Goal: Ask a question: Seek information or help from site administrators or community

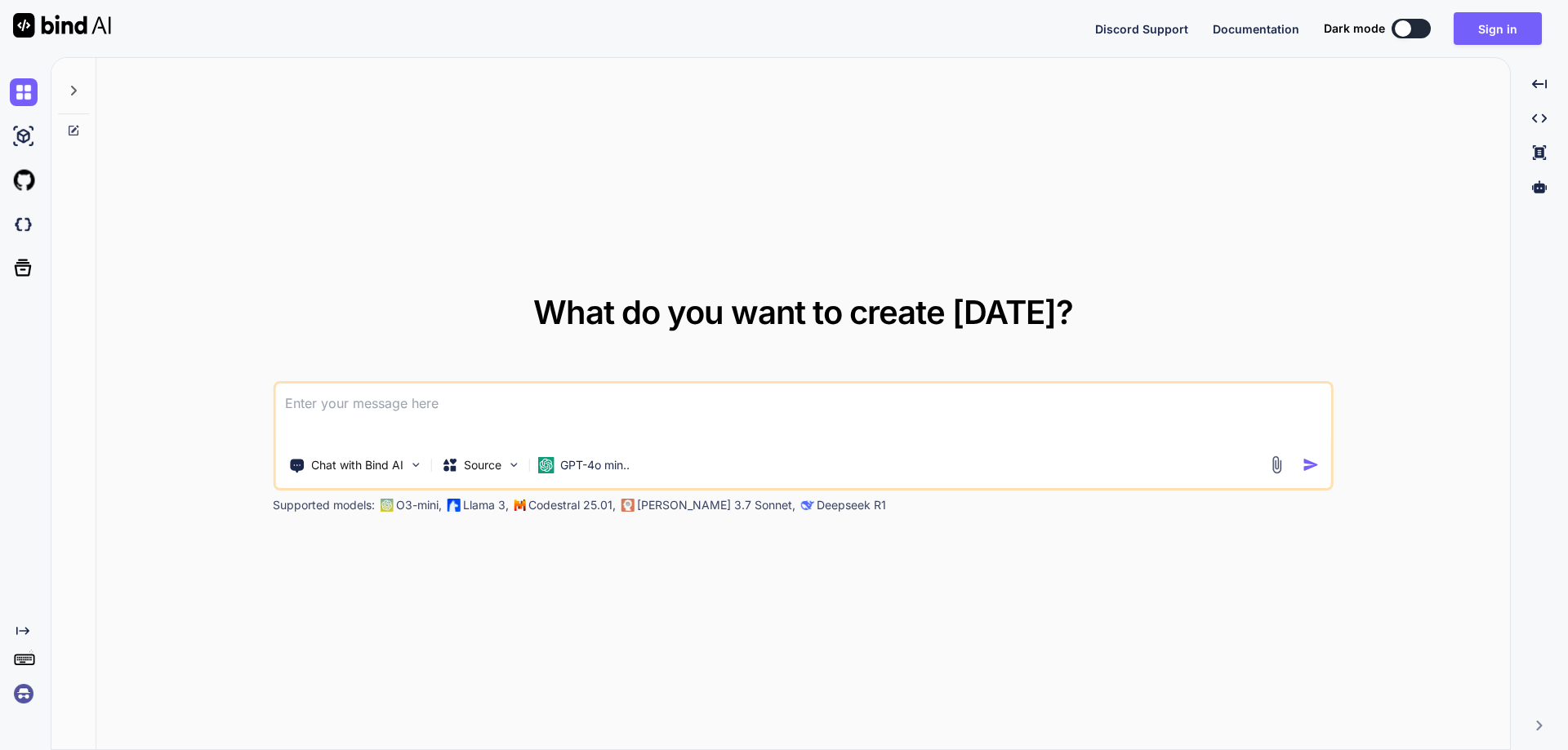
click at [443, 411] on textarea at bounding box center [803, 414] width 1056 height 60
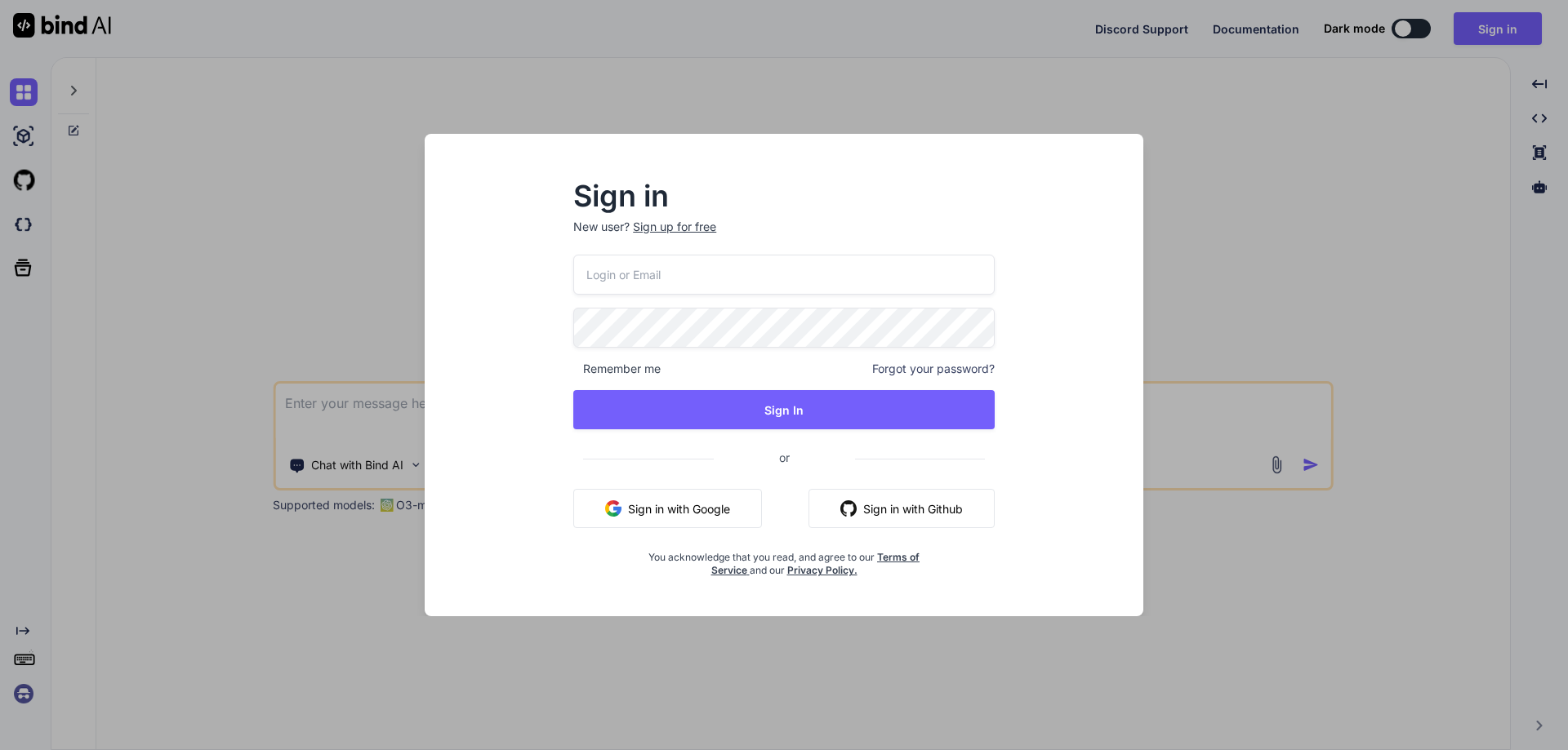
click at [770, 270] on input "email" at bounding box center [784, 275] width 422 height 40
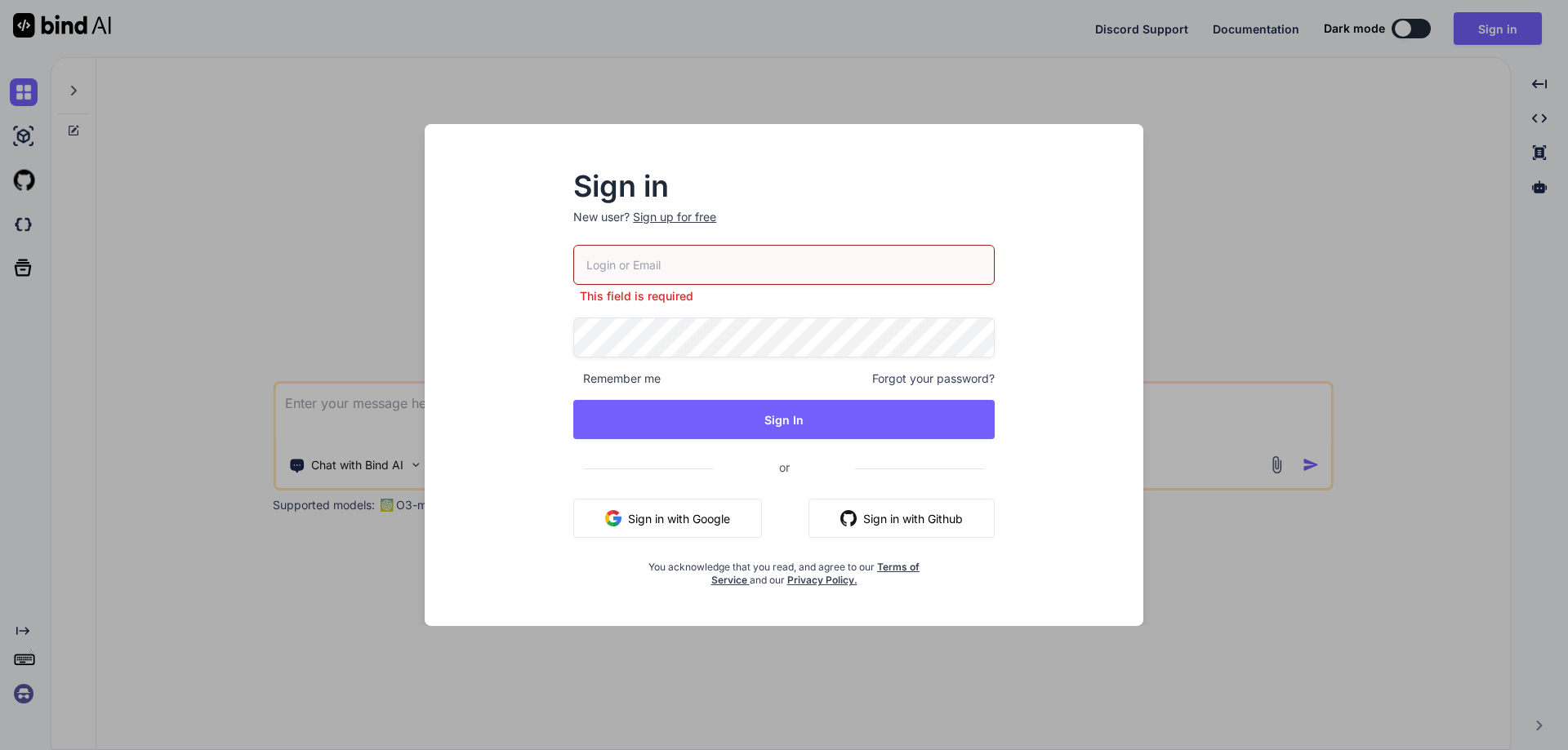
click at [640, 265] on input "email" at bounding box center [784, 264] width 422 height 40
paste input "[EMAIL_ADDRESS][DOMAIN_NAME]"
type input "[EMAIL_ADDRESS][DOMAIN_NAME]"
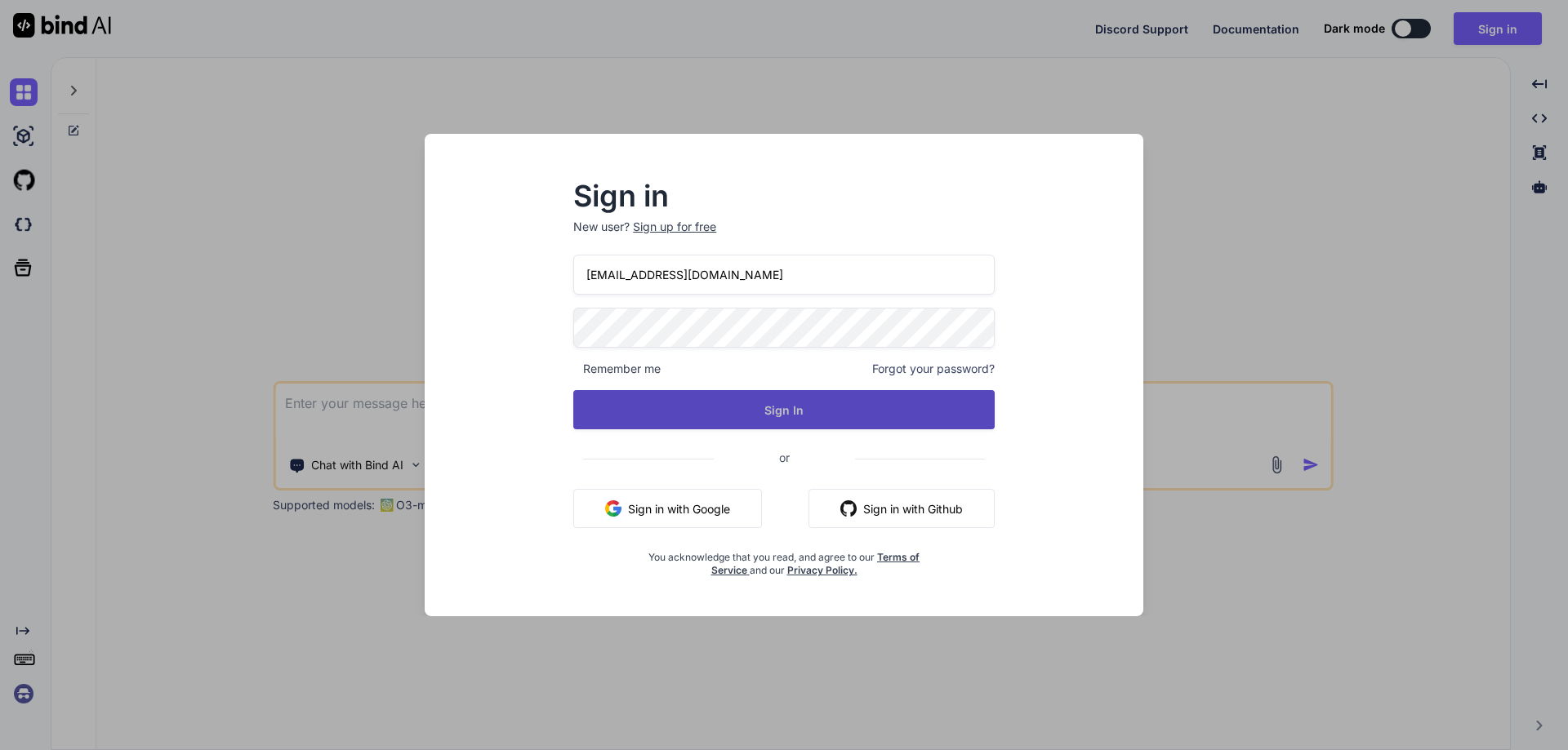
click at [670, 410] on button "Sign In" at bounding box center [784, 410] width 422 height 39
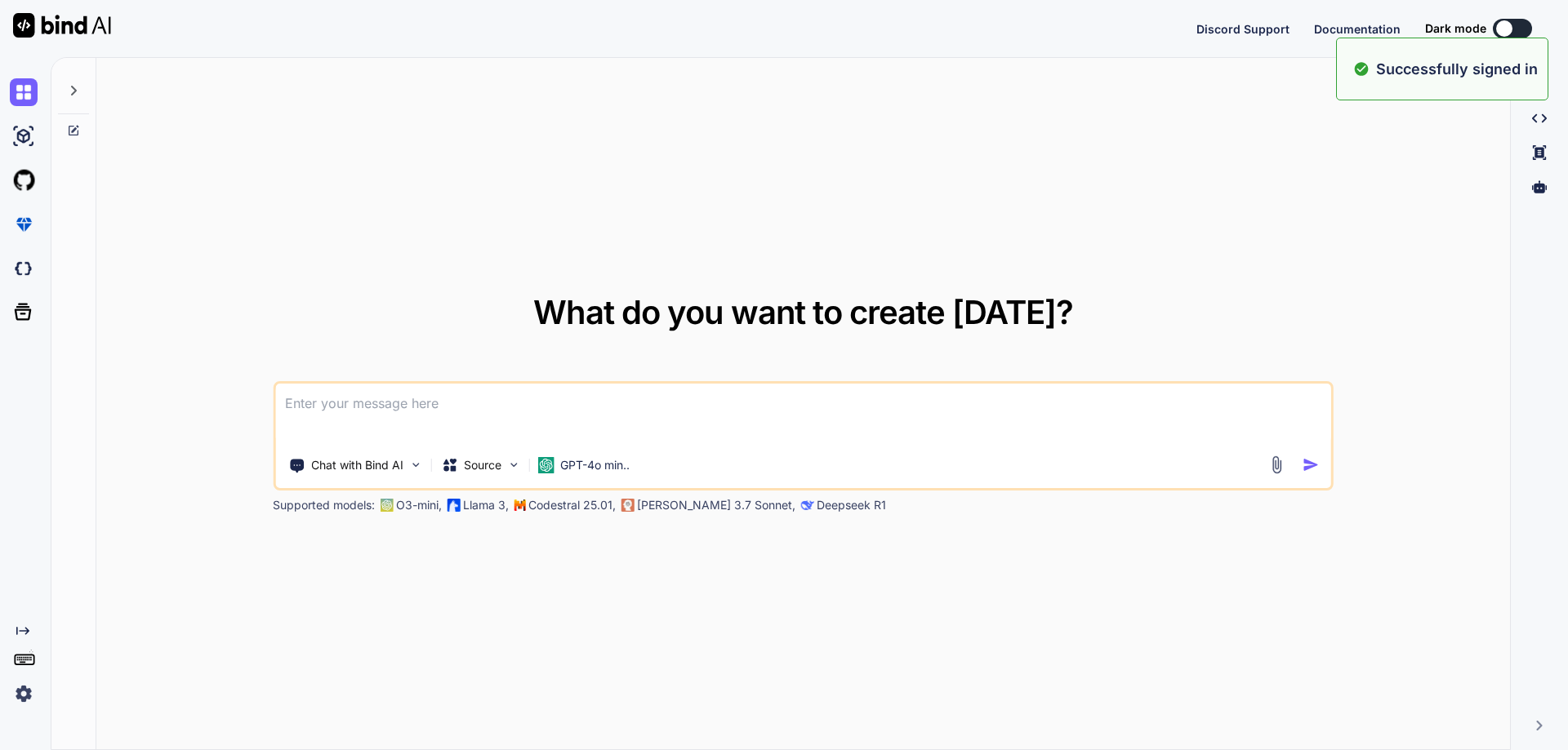
click at [572, 396] on textarea at bounding box center [803, 414] width 1056 height 60
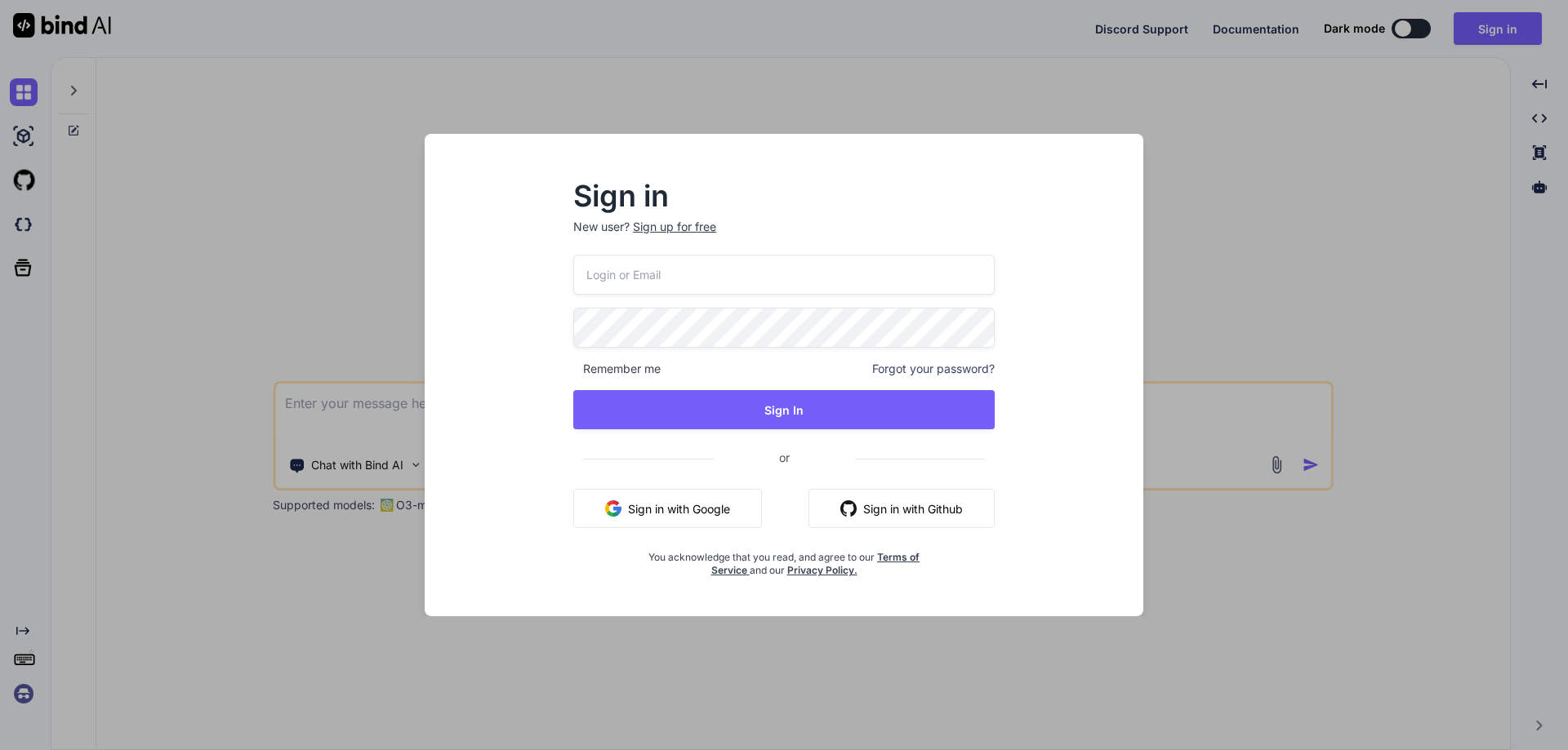
click at [634, 275] on input "email" at bounding box center [784, 275] width 422 height 40
paste input "[EMAIL_ADDRESS][DOMAIN_NAME]"
type input "[EMAIL_ADDRESS][DOMAIN_NAME]"
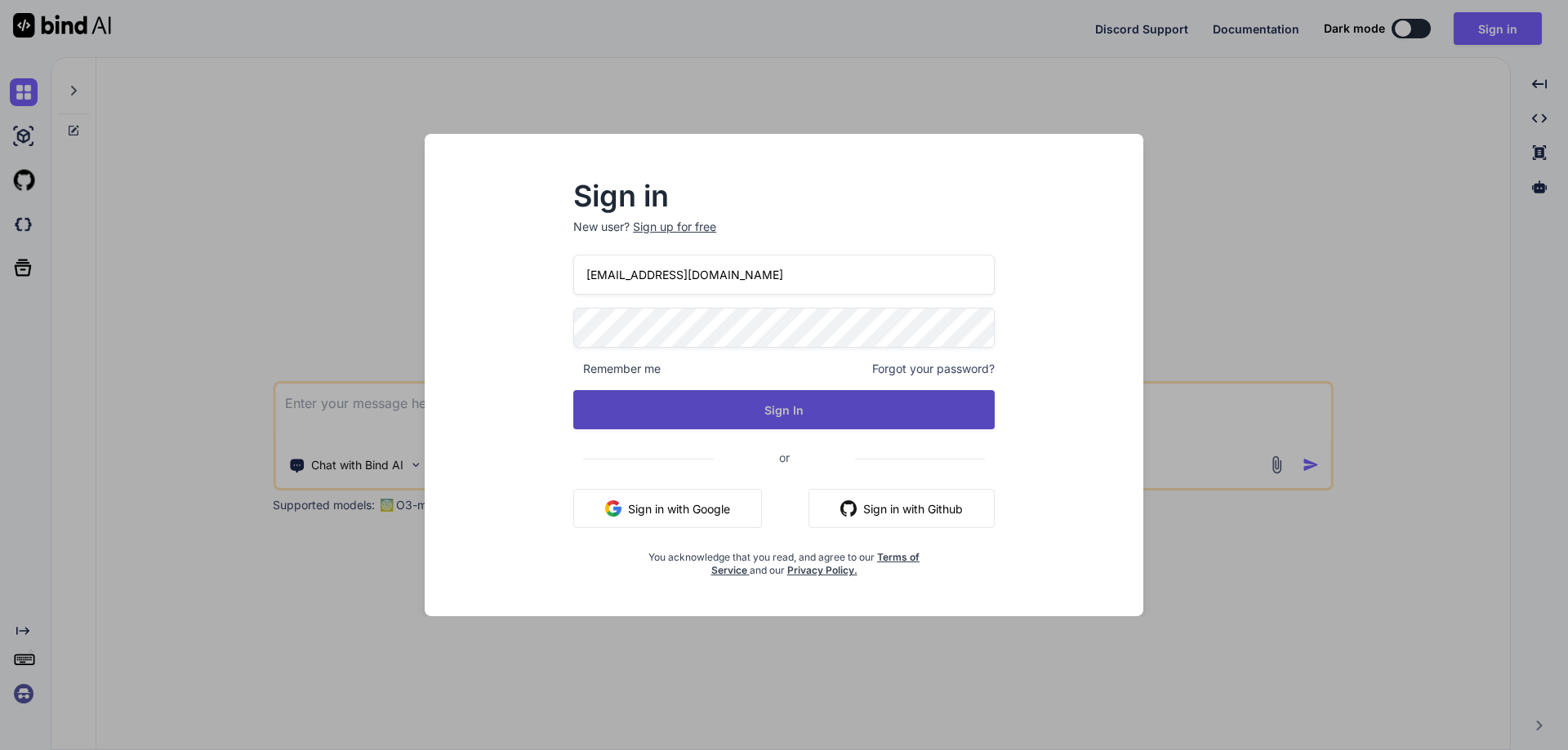
click at [723, 392] on button "Sign In" at bounding box center [784, 410] width 422 height 39
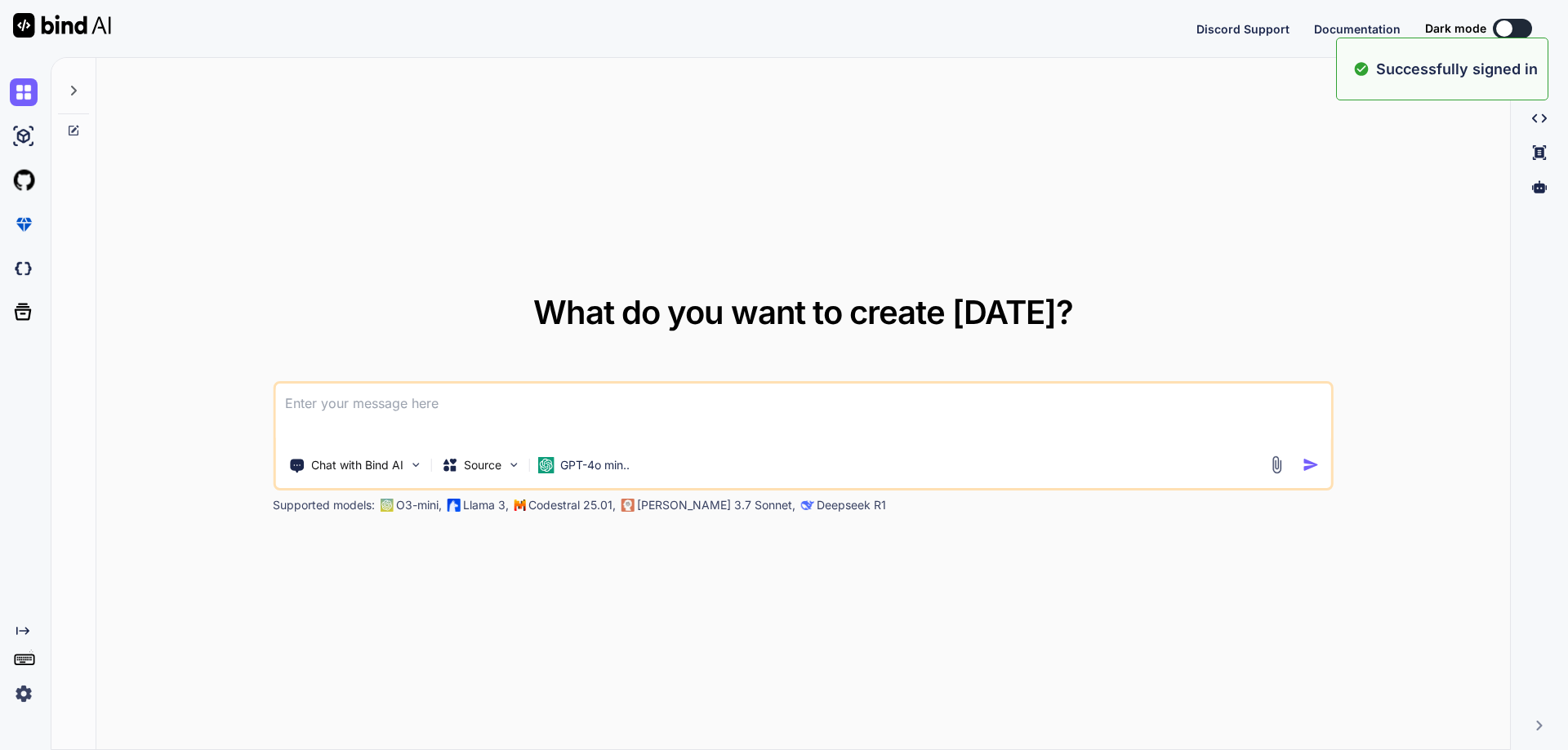
click at [651, 407] on textarea at bounding box center [803, 414] width 1056 height 60
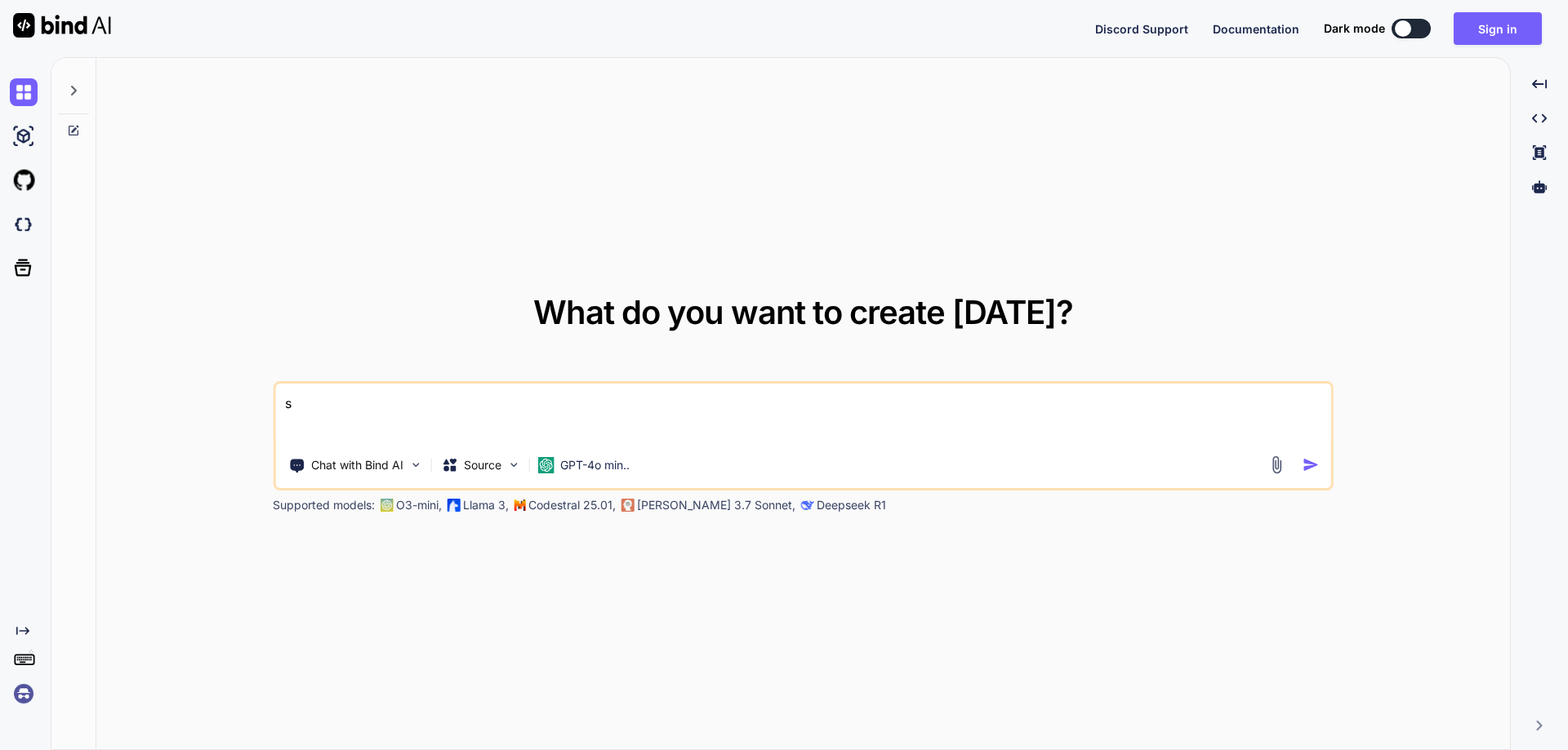
type textarea "s"
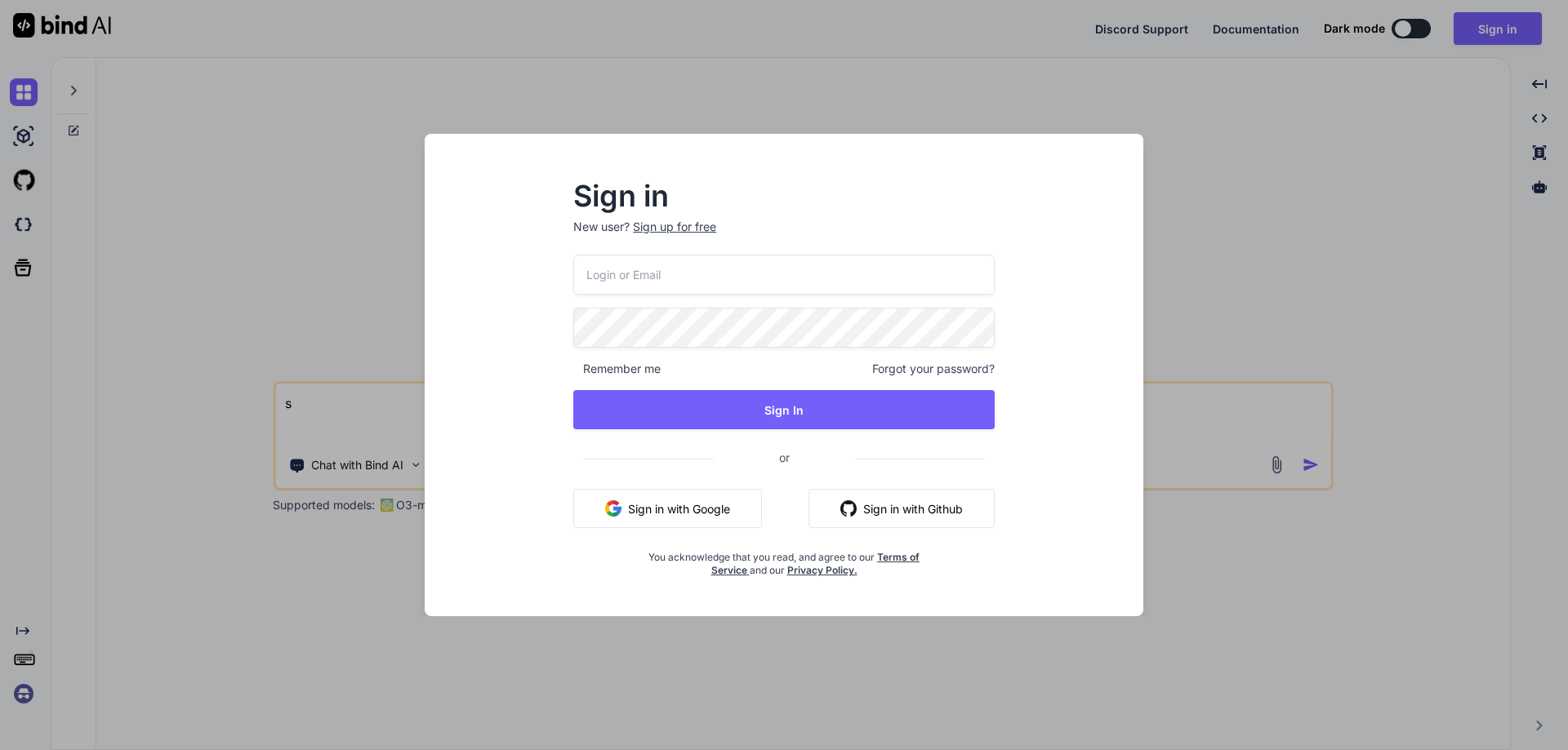
click at [706, 281] on input "email" at bounding box center [784, 275] width 422 height 40
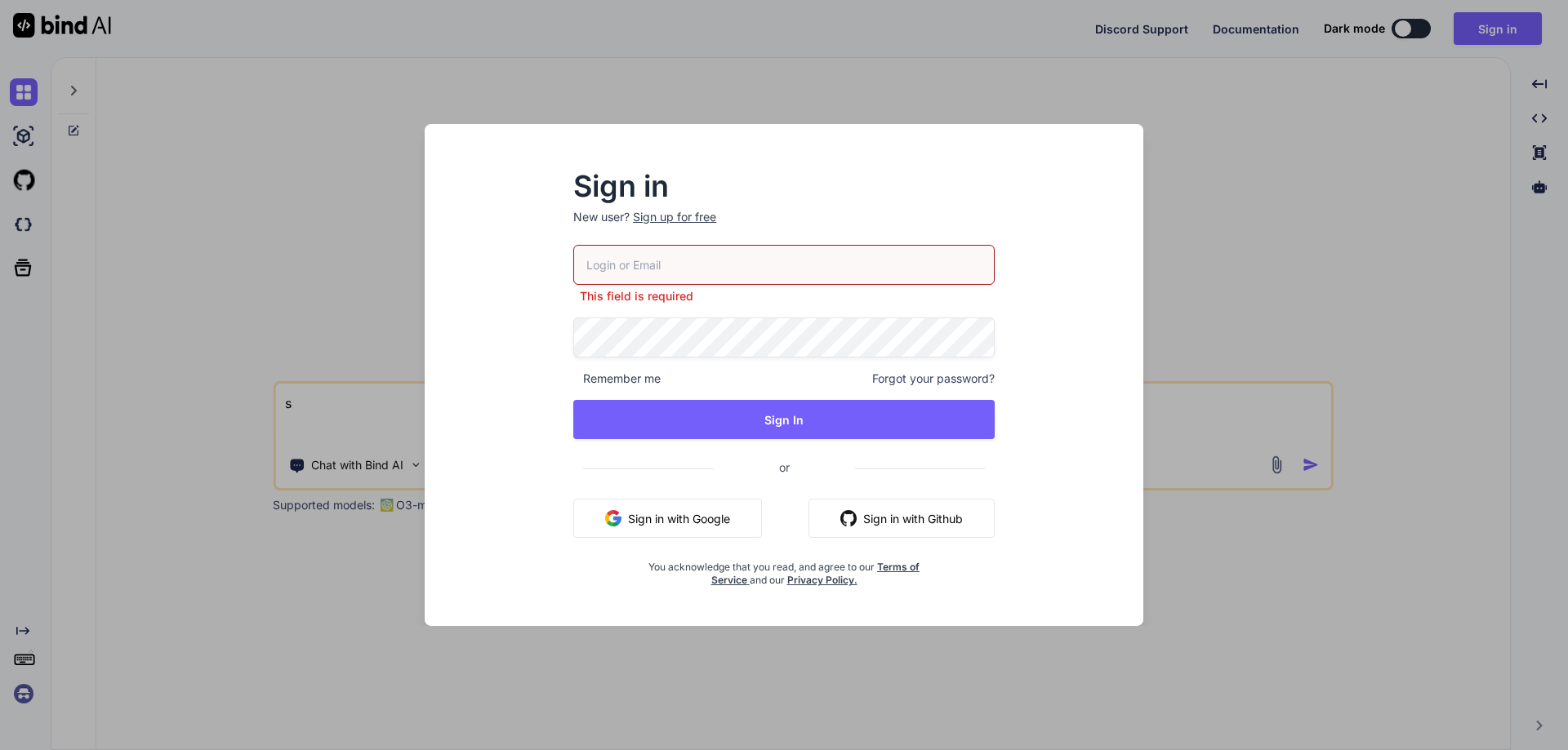
click at [1138, 401] on div "Sign in New user? Sign up for free This field is required Remember me Forgot yo…" at bounding box center [783, 375] width 718 height 502
click at [795, 266] on input "email" at bounding box center [784, 264] width 422 height 40
paste input "[EMAIL_ADDRESS][DOMAIN_NAME]"
type input "[EMAIL_ADDRESS][DOMAIN_NAME]"
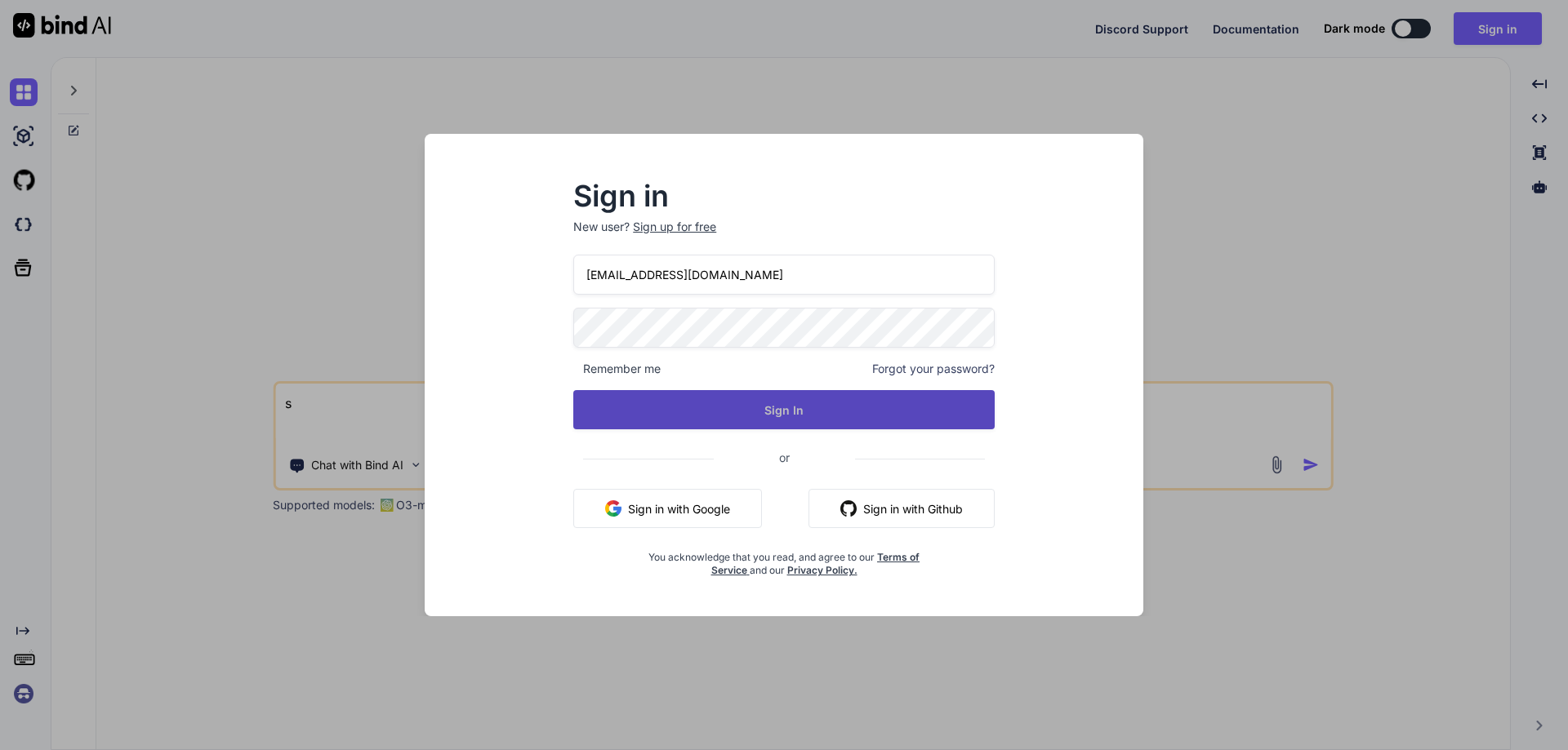
click at [723, 408] on button "Sign In" at bounding box center [784, 410] width 422 height 39
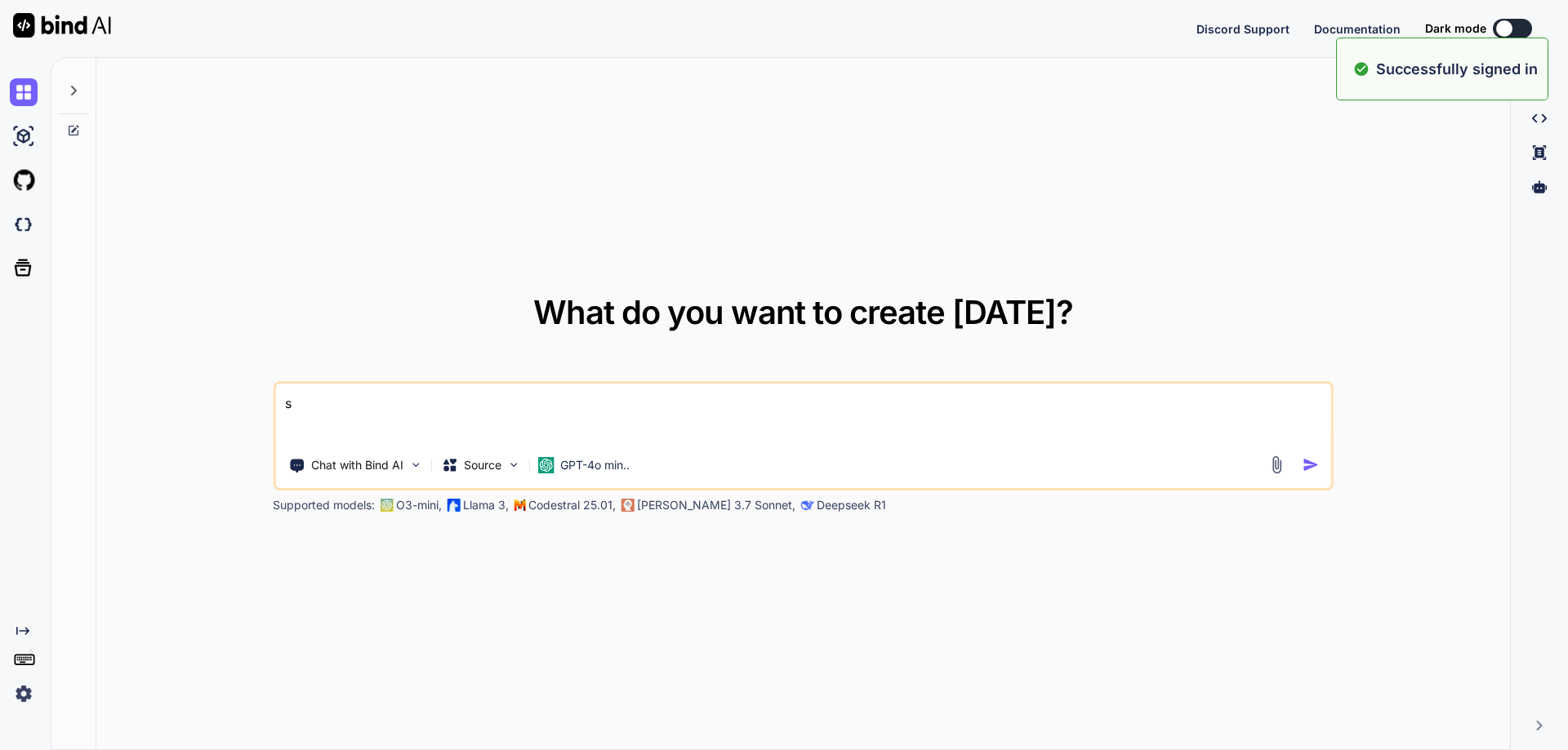
click at [366, 394] on textarea "s" at bounding box center [803, 414] width 1056 height 60
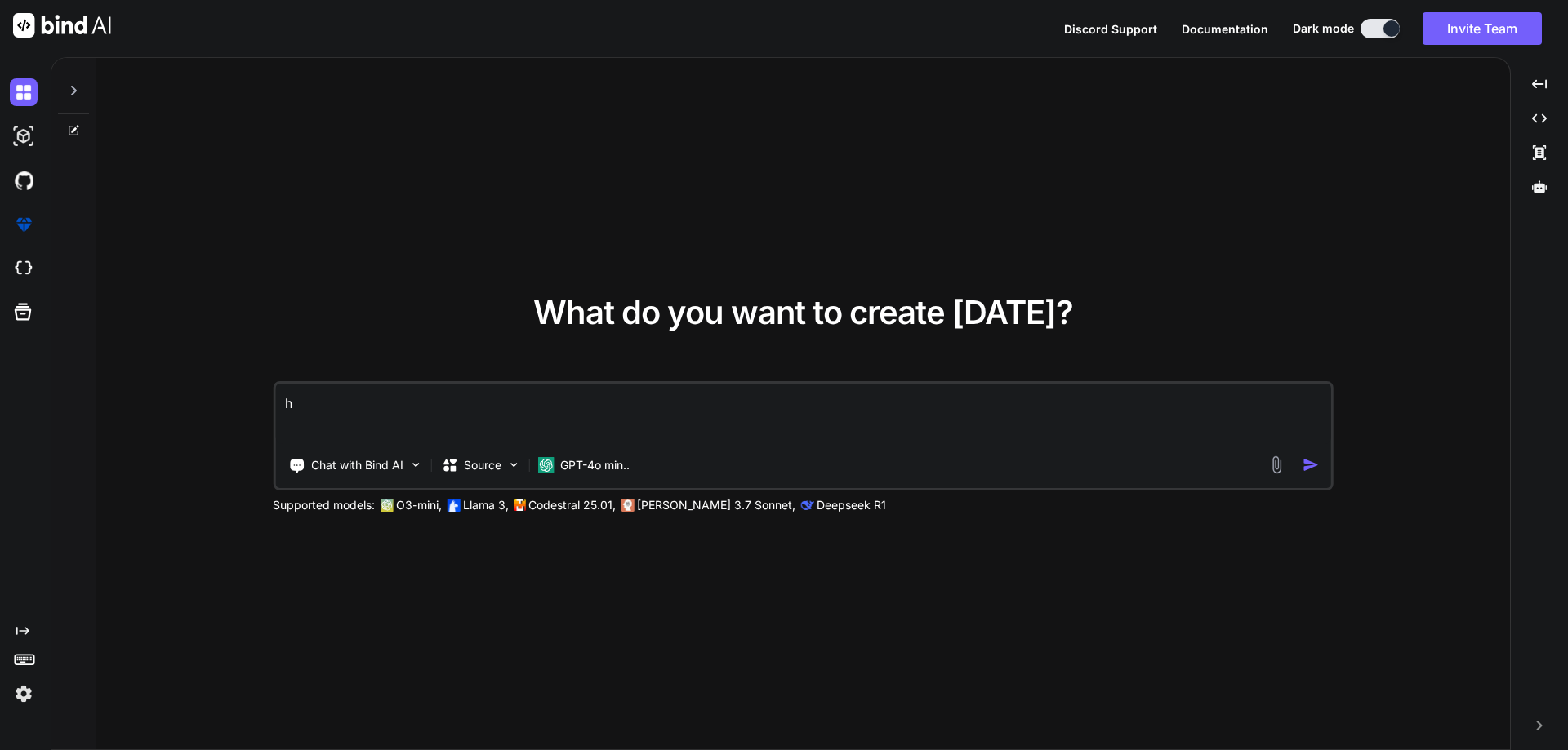
type textarea "hi"
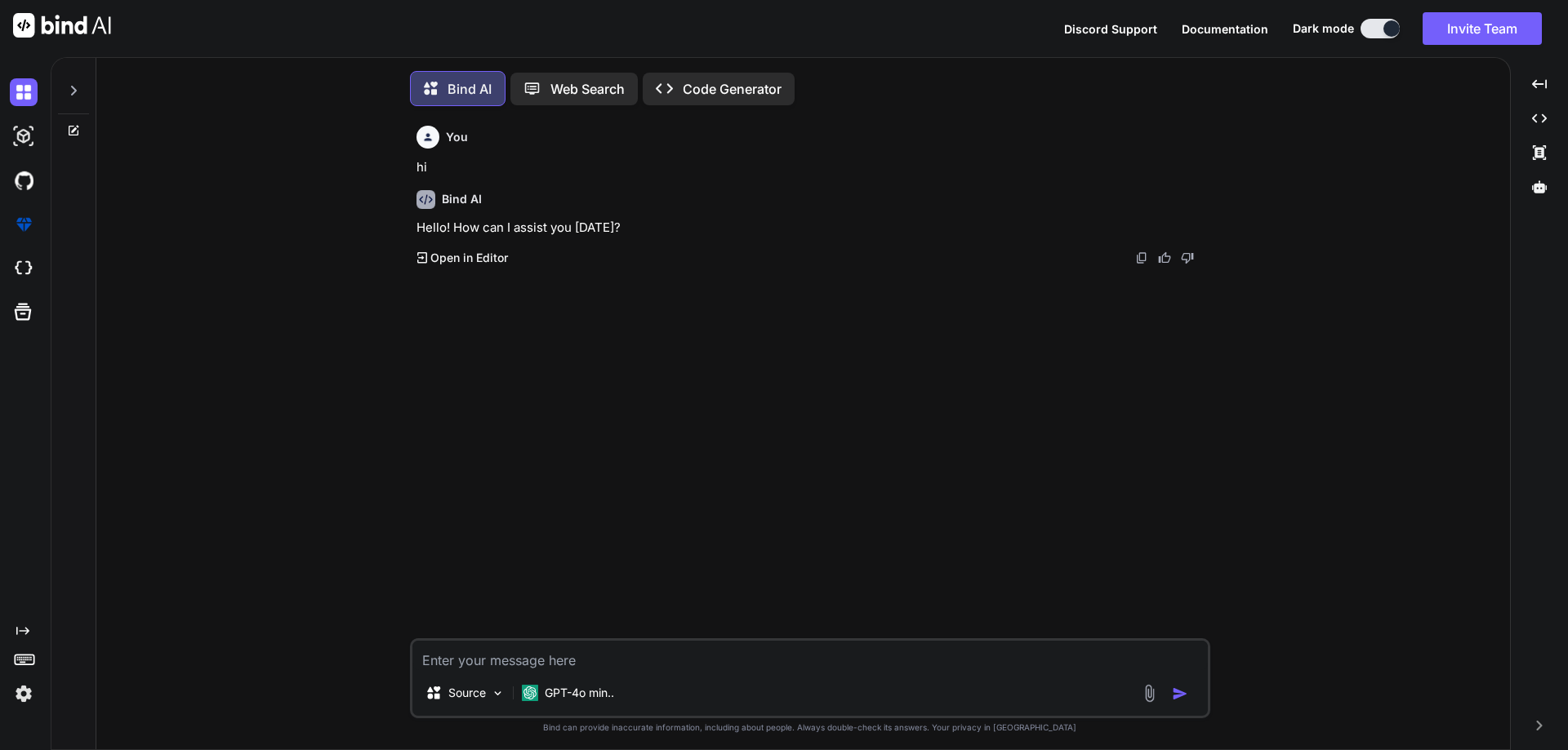
scroll to position [8, 0]
click at [501, 656] on textarea at bounding box center [810, 651] width 795 height 29
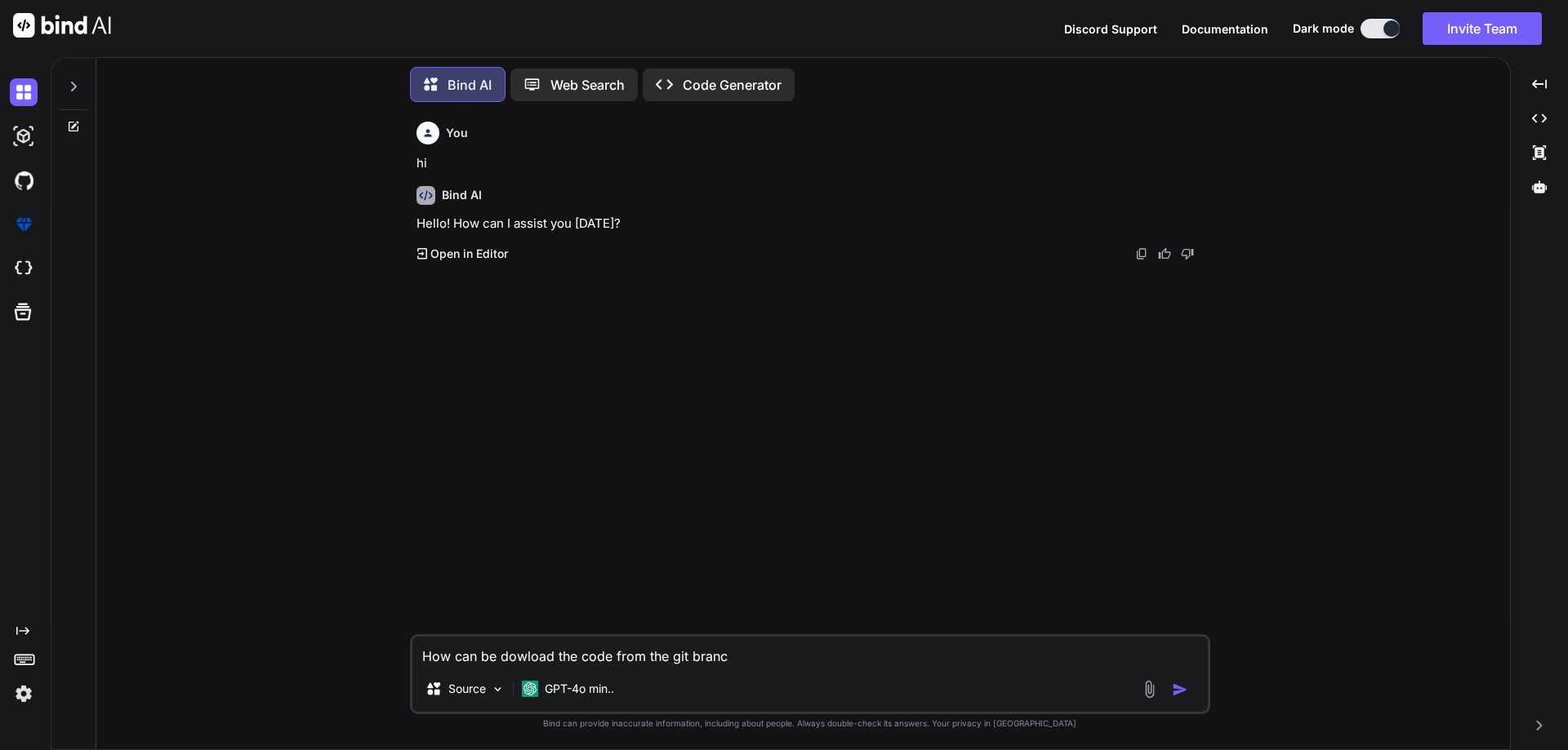
type textarea "How can be dowload the code from the git branch"
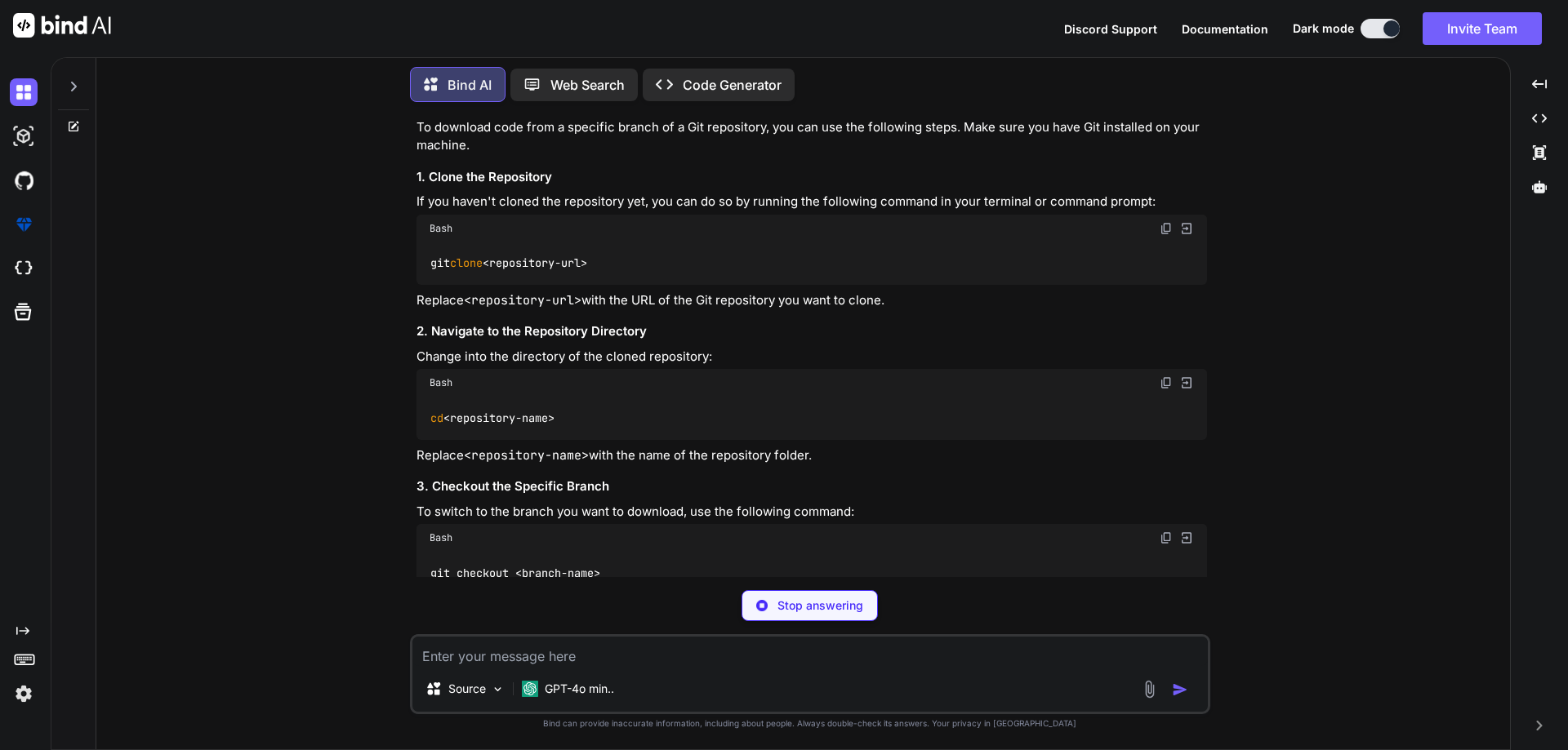
scroll to position [245, 0]
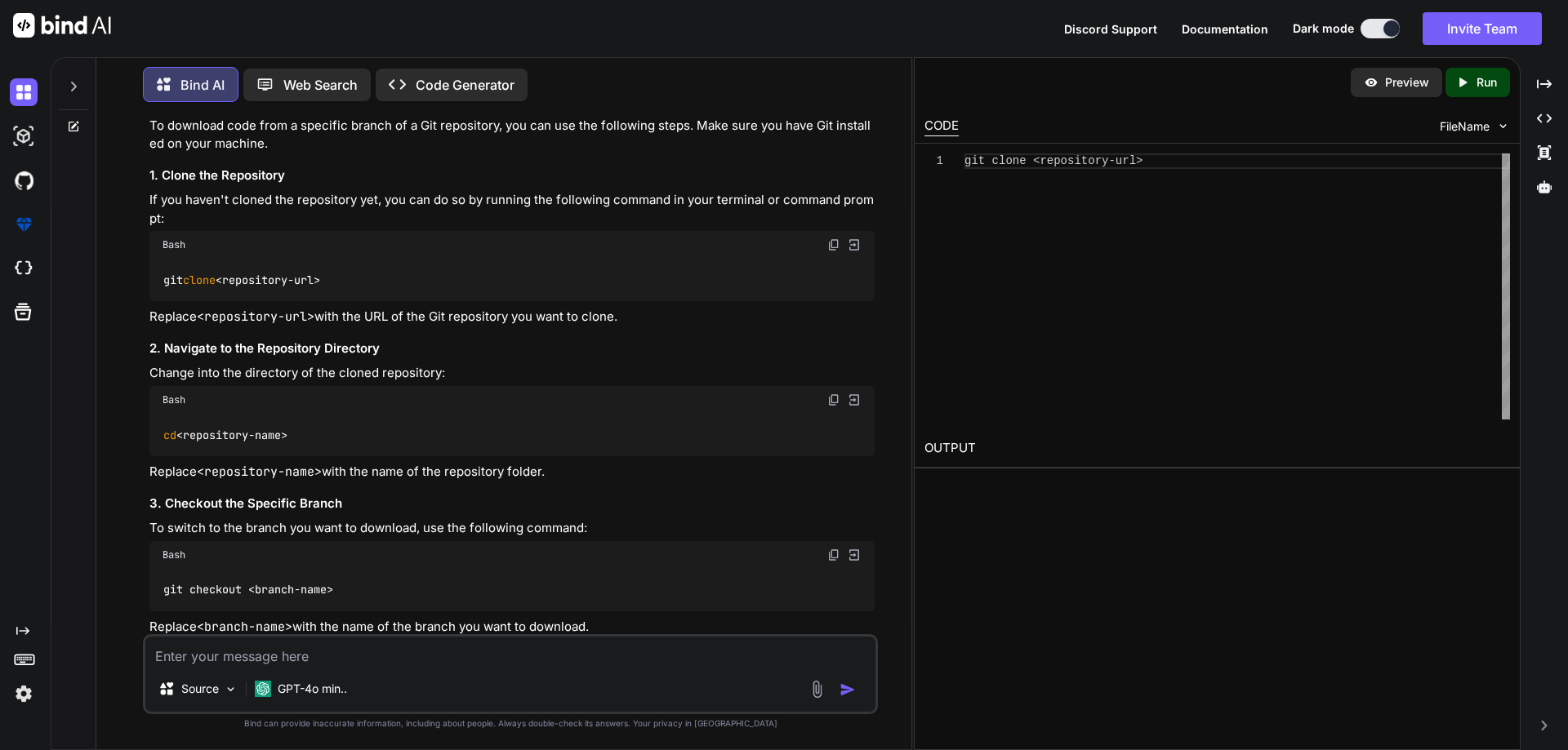
click at [834, 243] on img at bounding box center [833, 245] width 13 height 13
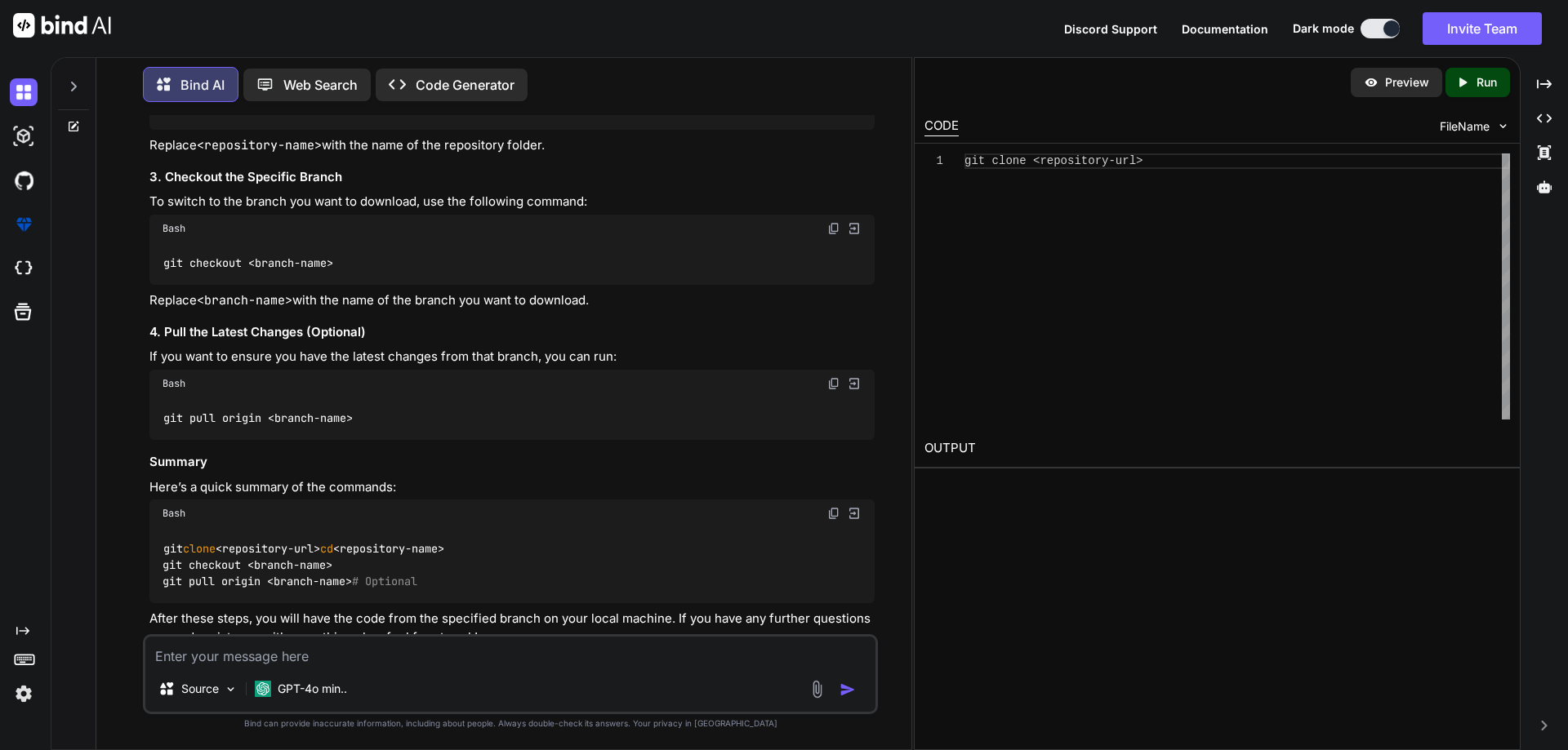
scroll to position [627, 0]
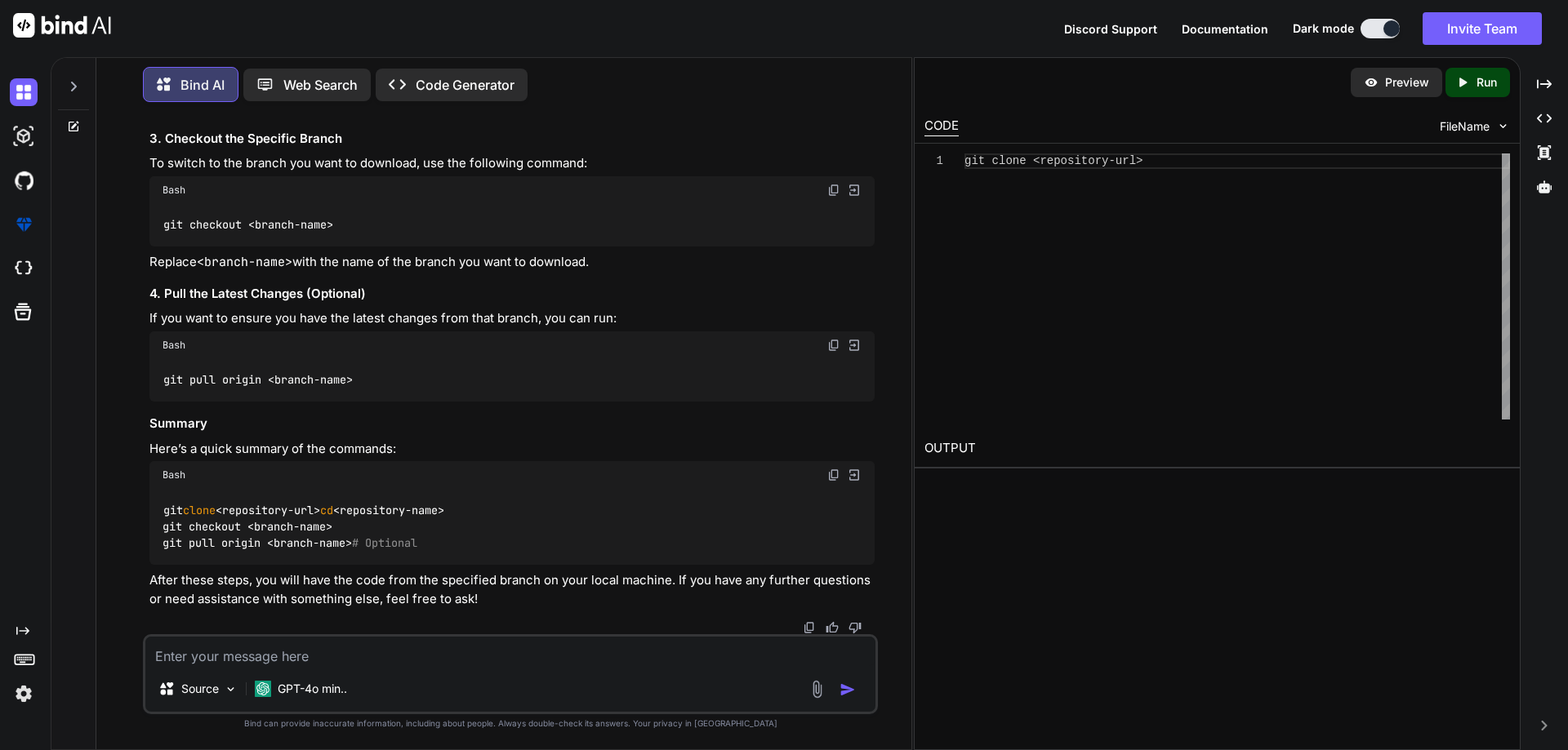
click at [335, 658] on textarea at bounding box center [510, 651] width 730 height 29
type textarea "how can be download the specific branch code in our system t"
click at [433, 643] on textarea at bounding box center [510, 651] width 730 height 29
type textarea "how can be take the the backup form the royalengliah_branch"
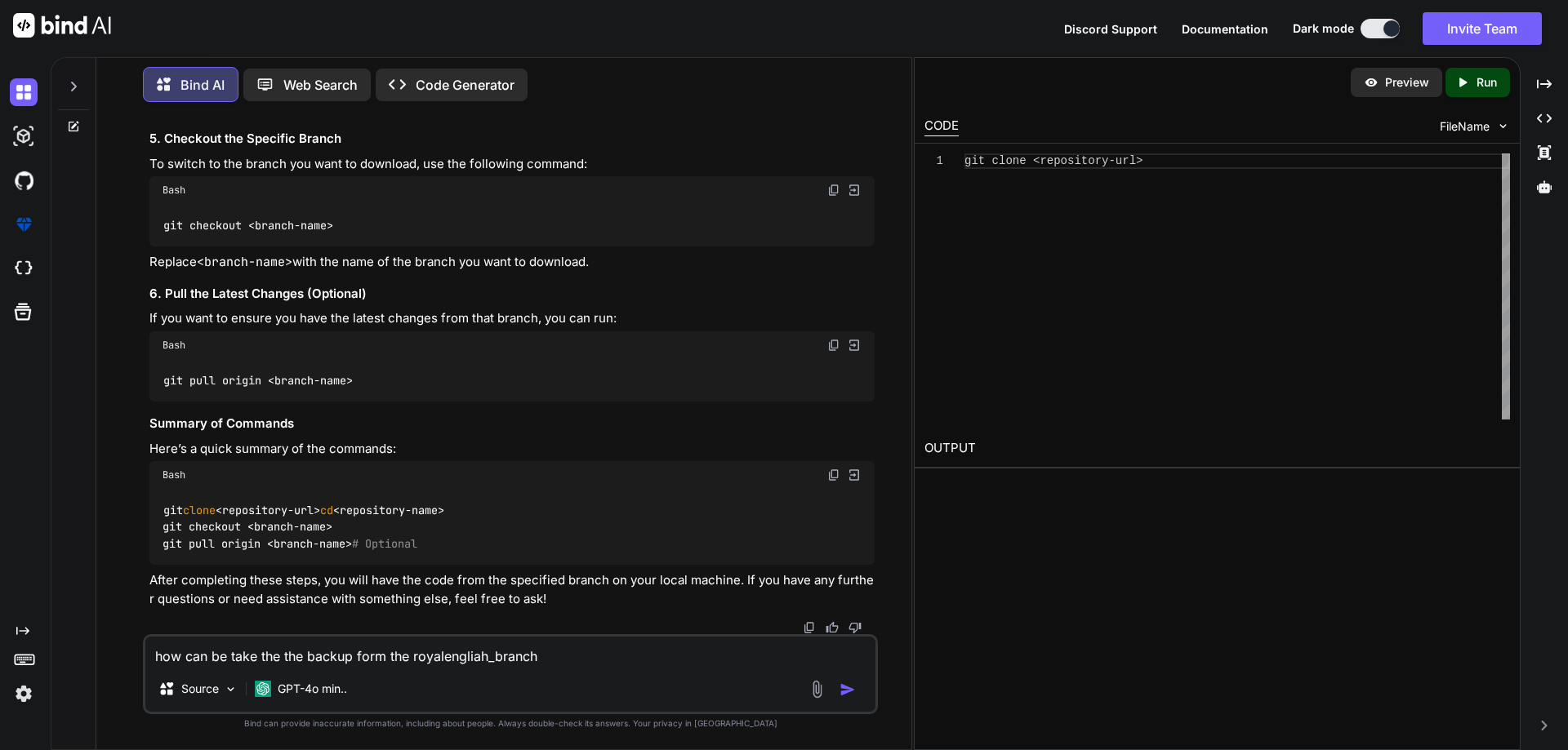
click at [599, 659] on textarea "how can be take the the backup form the royalengliah_branch" at bounding box center [510, 651] width 730 height 29
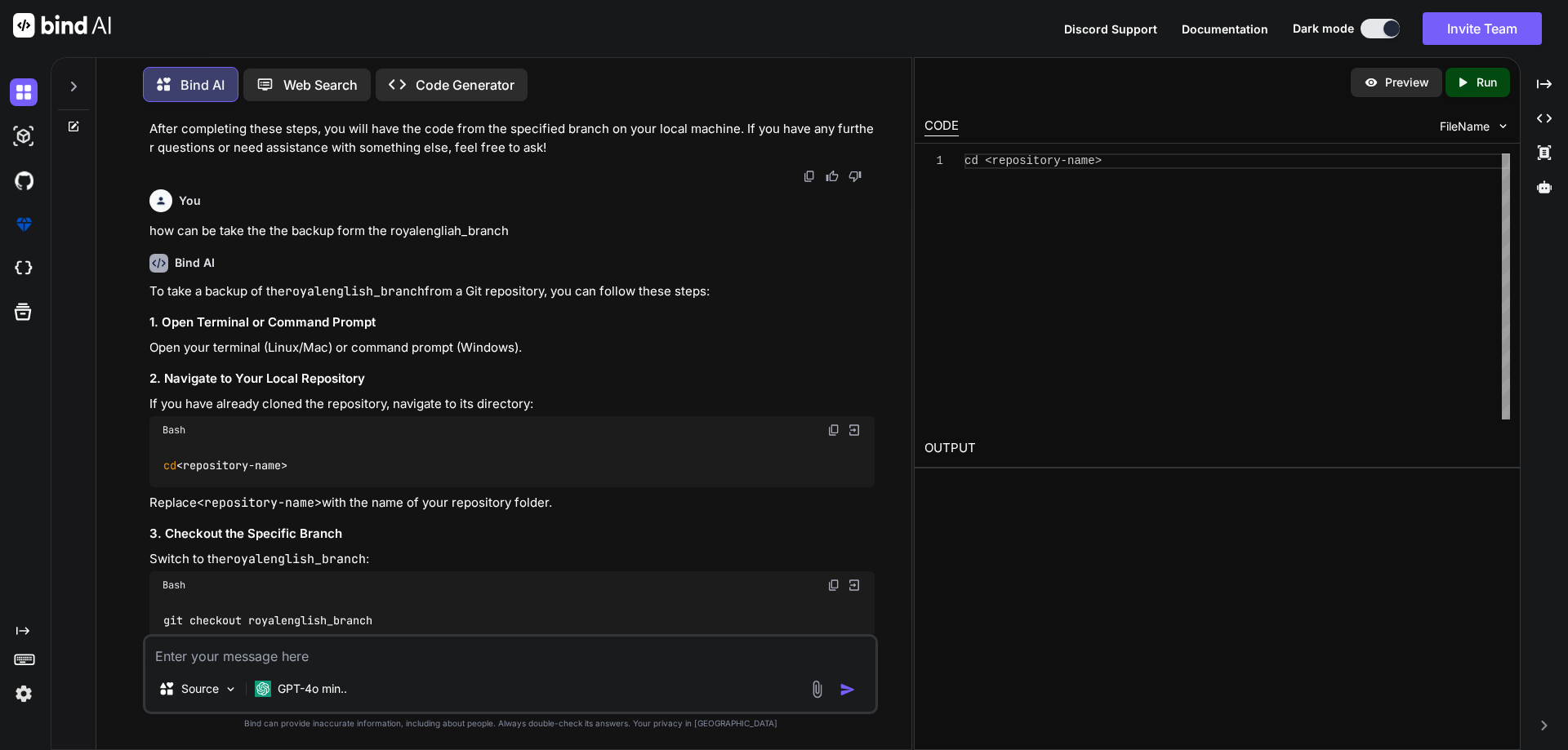
scroll to position [2201, 0]
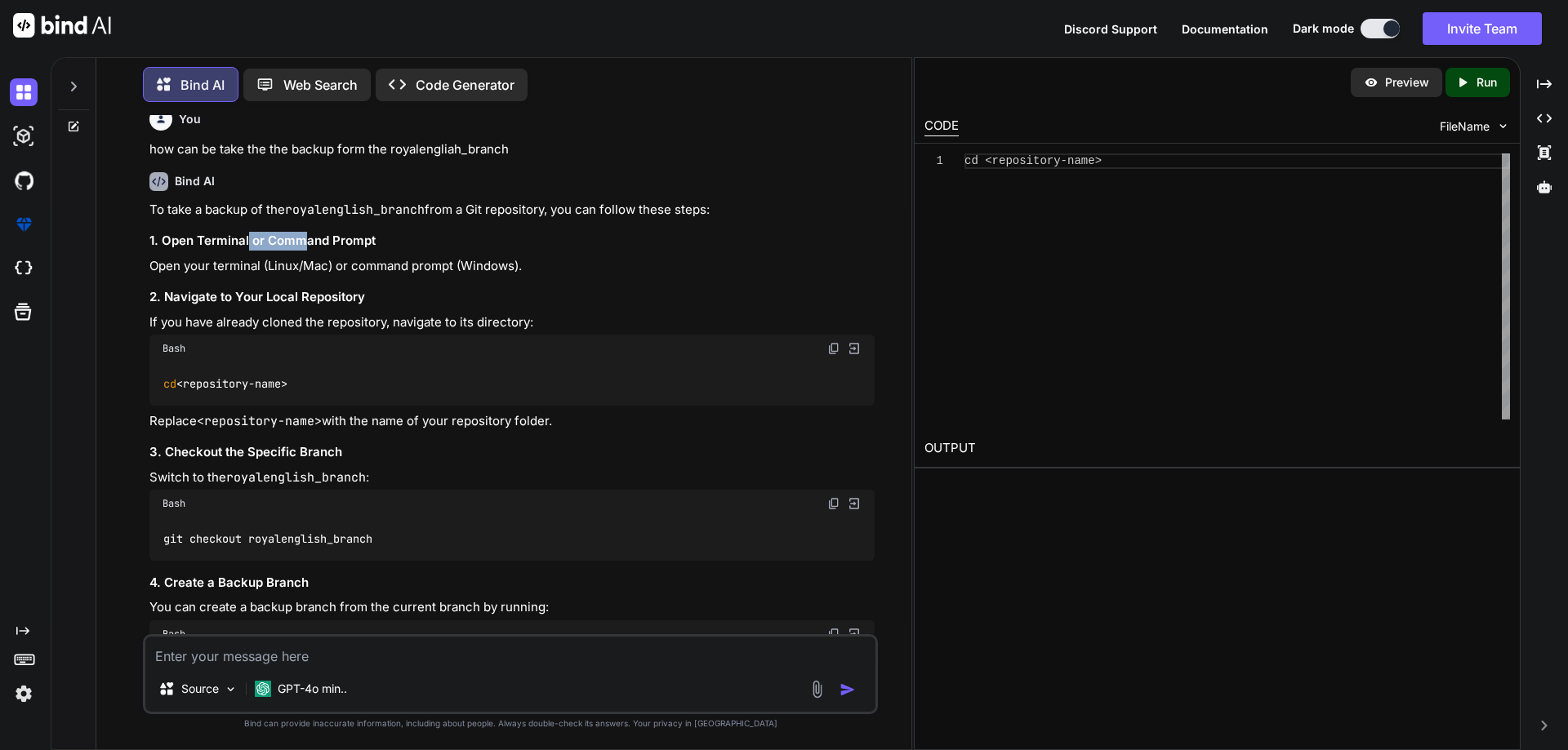
drag, startPoint x: 248, startPoint y: 274, endPoint x: 303, endPoint y: 274, distance: 55.0
click at [303, 251] on h3 "1. Open Terminal or Command Prompt" at bounding box center [512, 241] width 725 height 19
drag, startPoint x: 193, startPoint y: 421, endPoint x: 300, endPoint y: 413, distance: 107.3
click at [300, 405] on div "cd <repository-name>" at bounding box center [512, 383] width 725 height 42
click at [318, 405] on div "cd <repository-name>" at bounding box center [512, 383] width 725 height 42
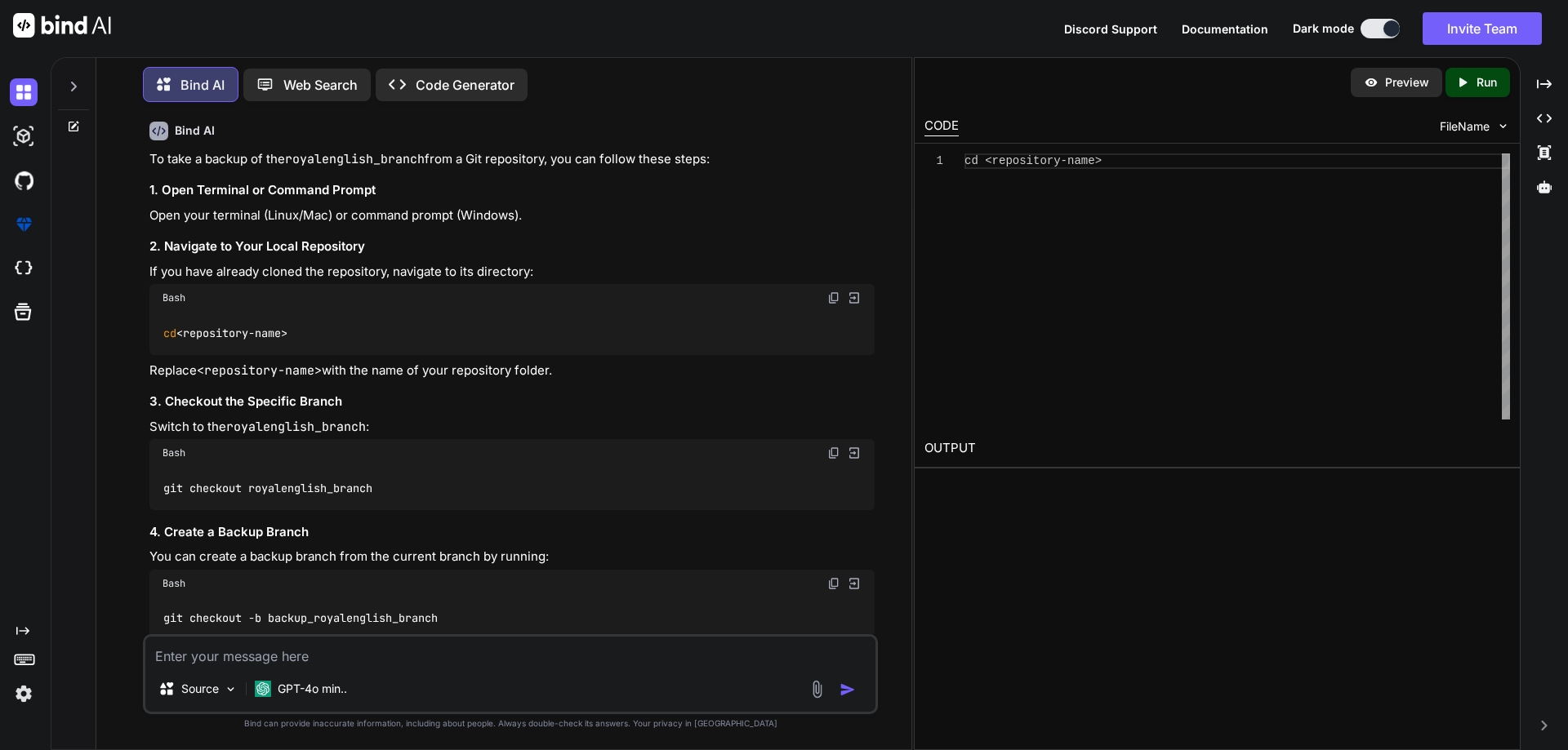
scroll to position [2283, 0]
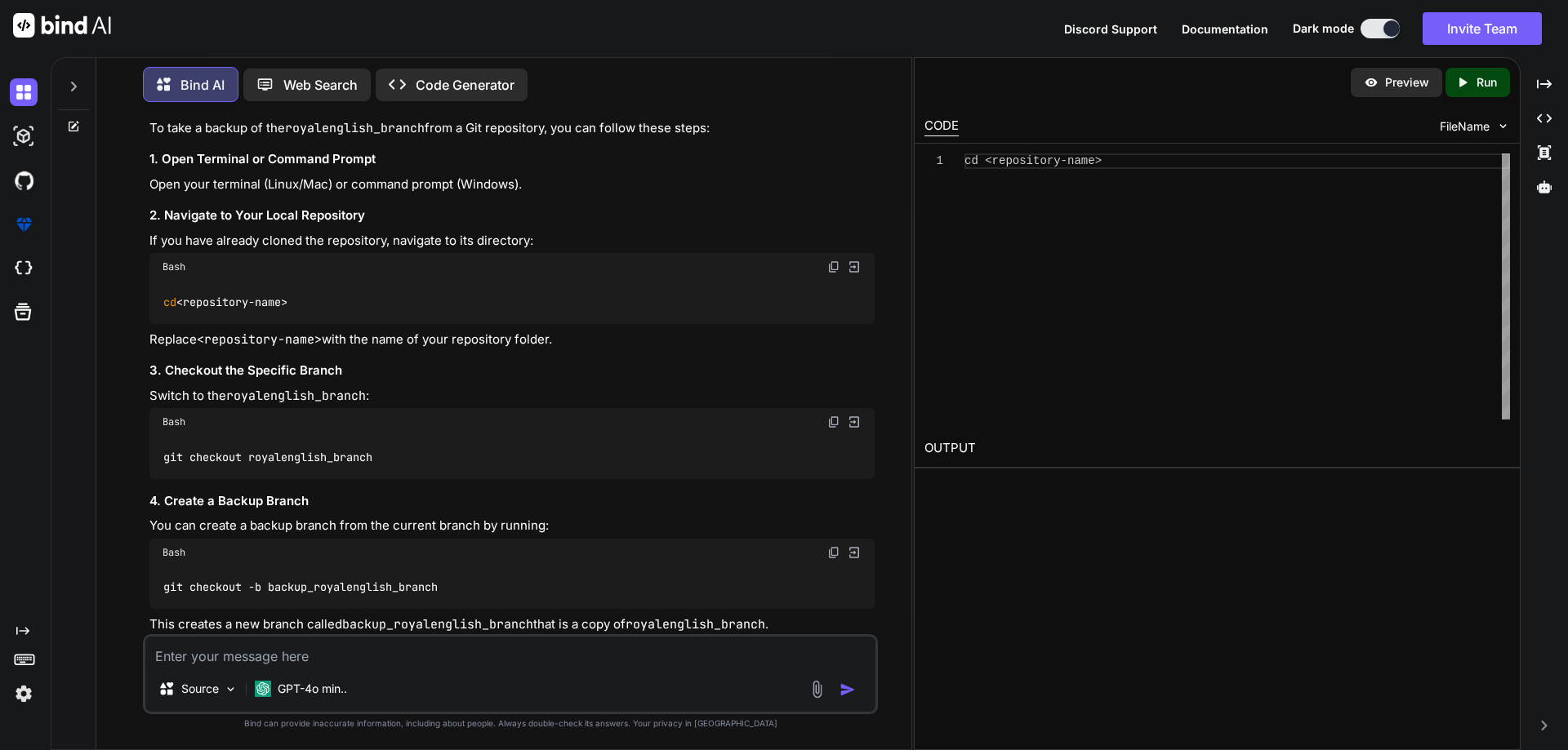
click at [829, 429] on img at bounding box center [833, 422] width 13 height 13
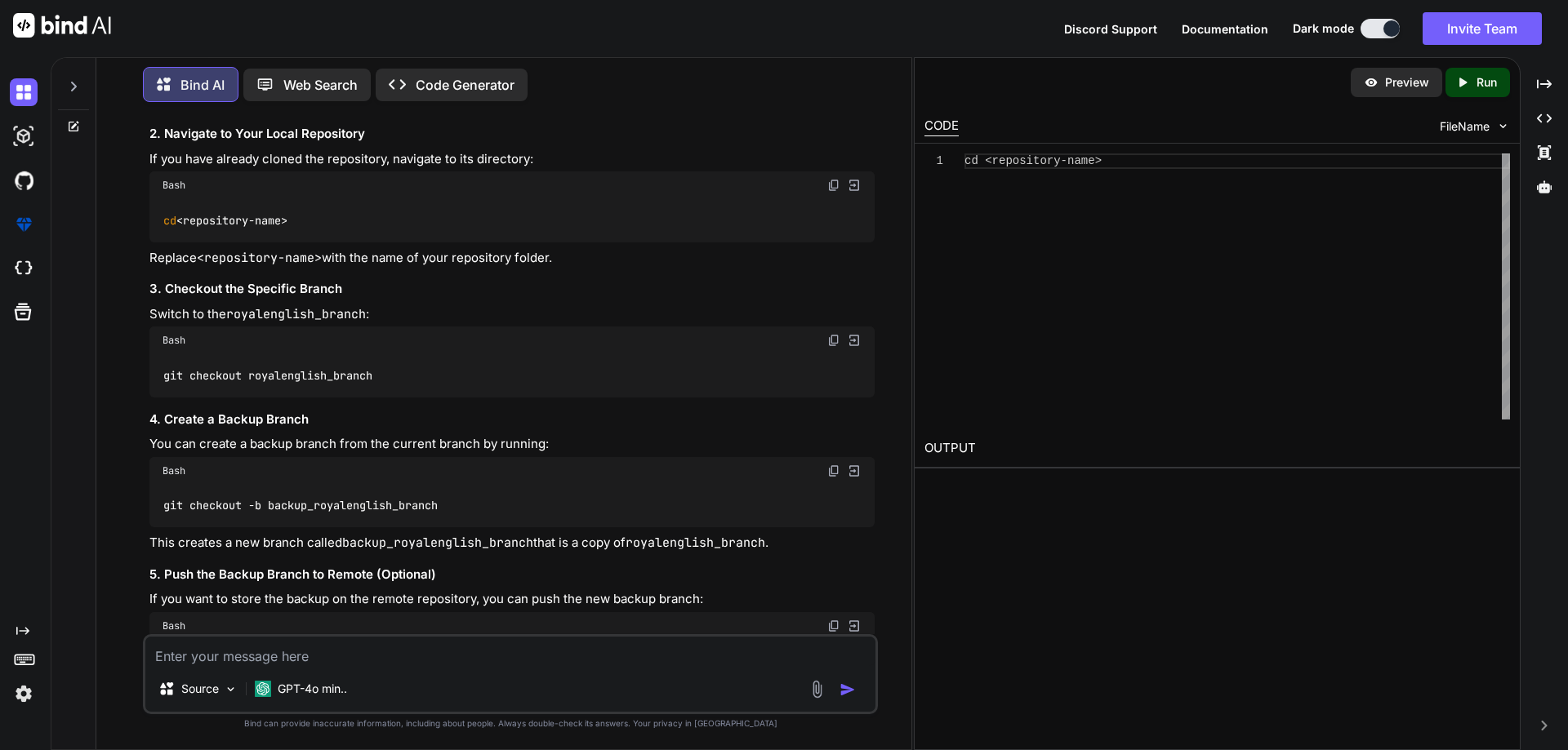
scroll to position [2446, 0]
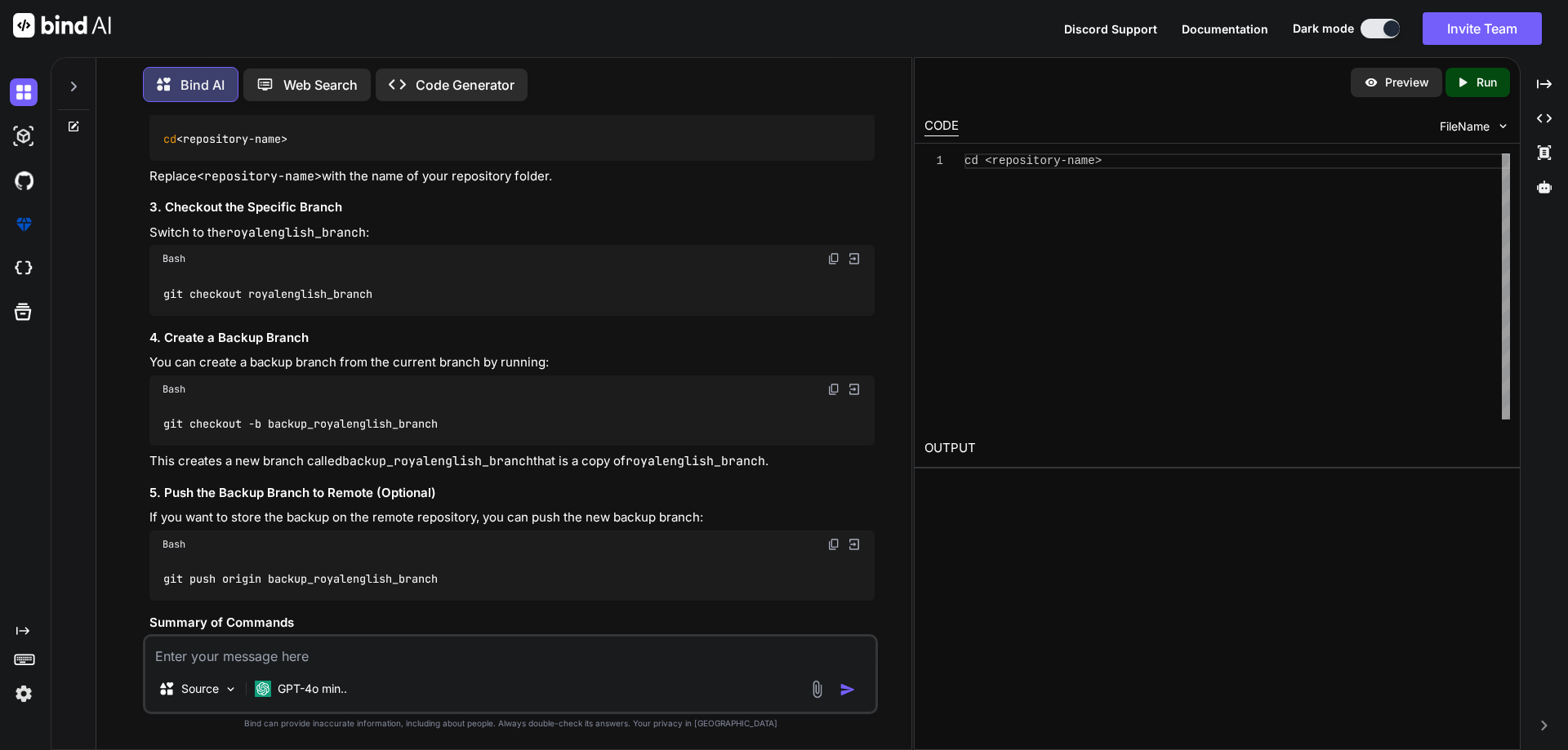
click at [832, 265] on img at bounding box center [833, 258] width 13 height 13
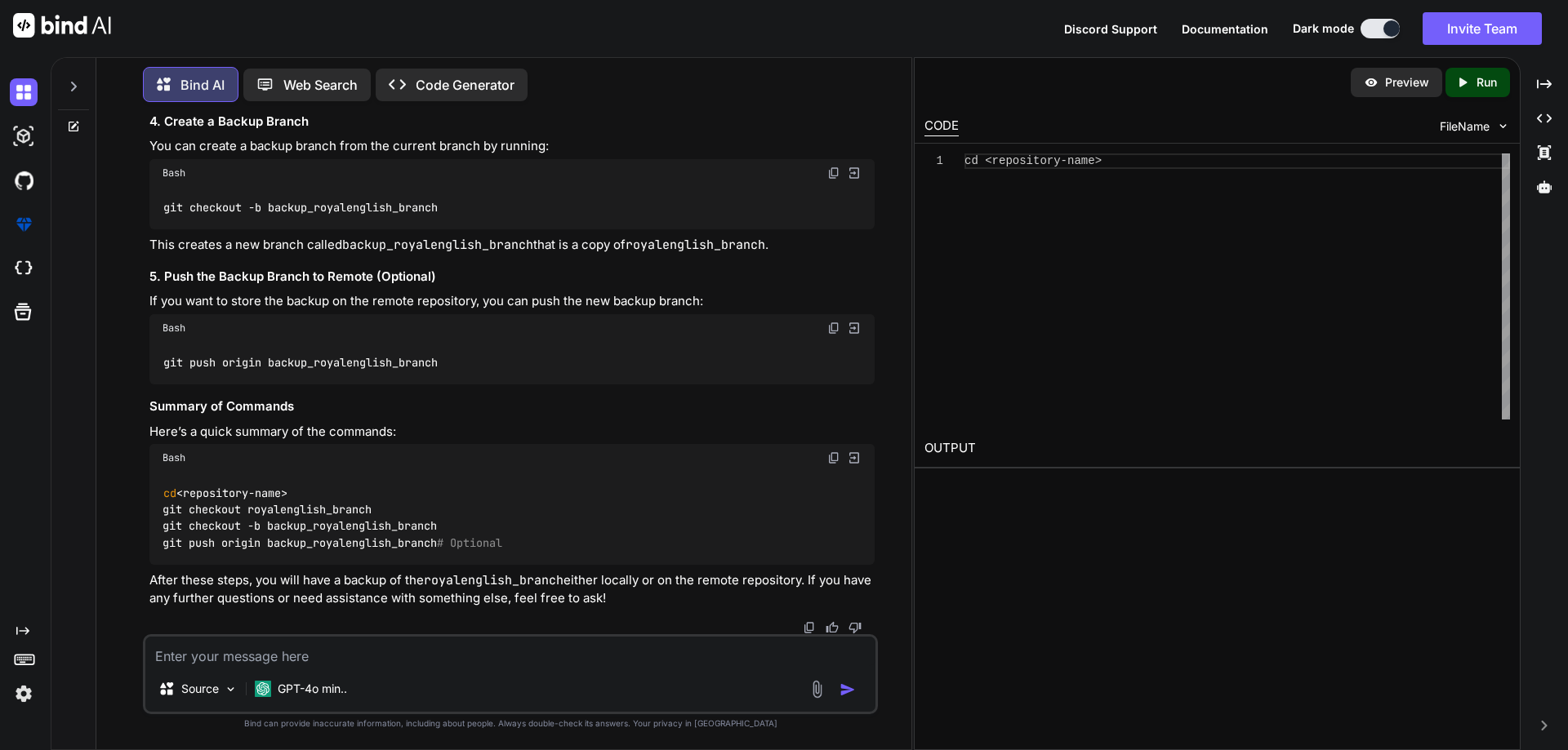
scroll to position [2695, 0]
click at [235, 656] on textarea at bounding box center [510, 651] width 730 height 29
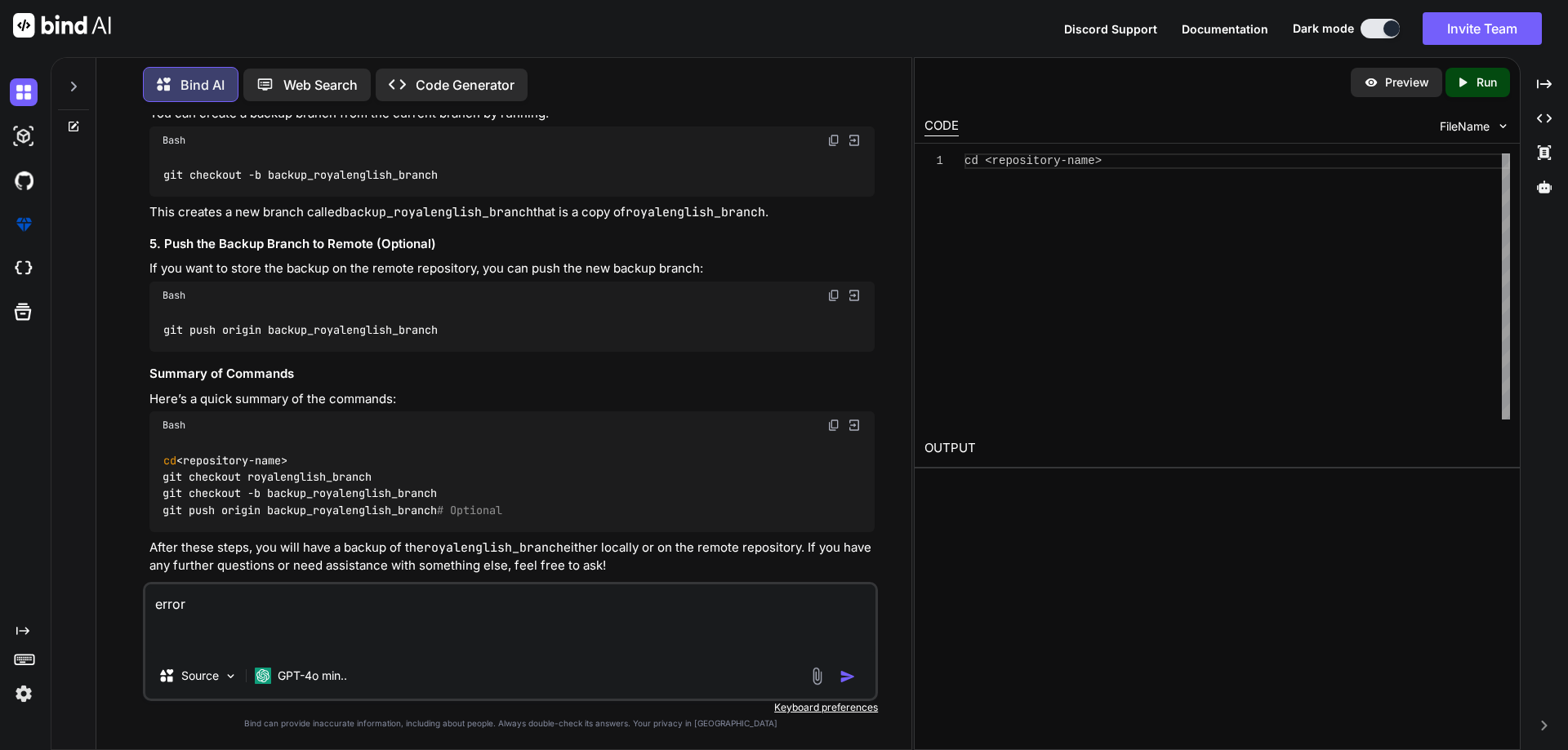
paste textarea "$ git checkout royalenglish_lalit fatal: not a git repository (or any of the pa…"
type textarea "error $ git checkout royalenglish_lalit fatal: not a git repository (or any of …"
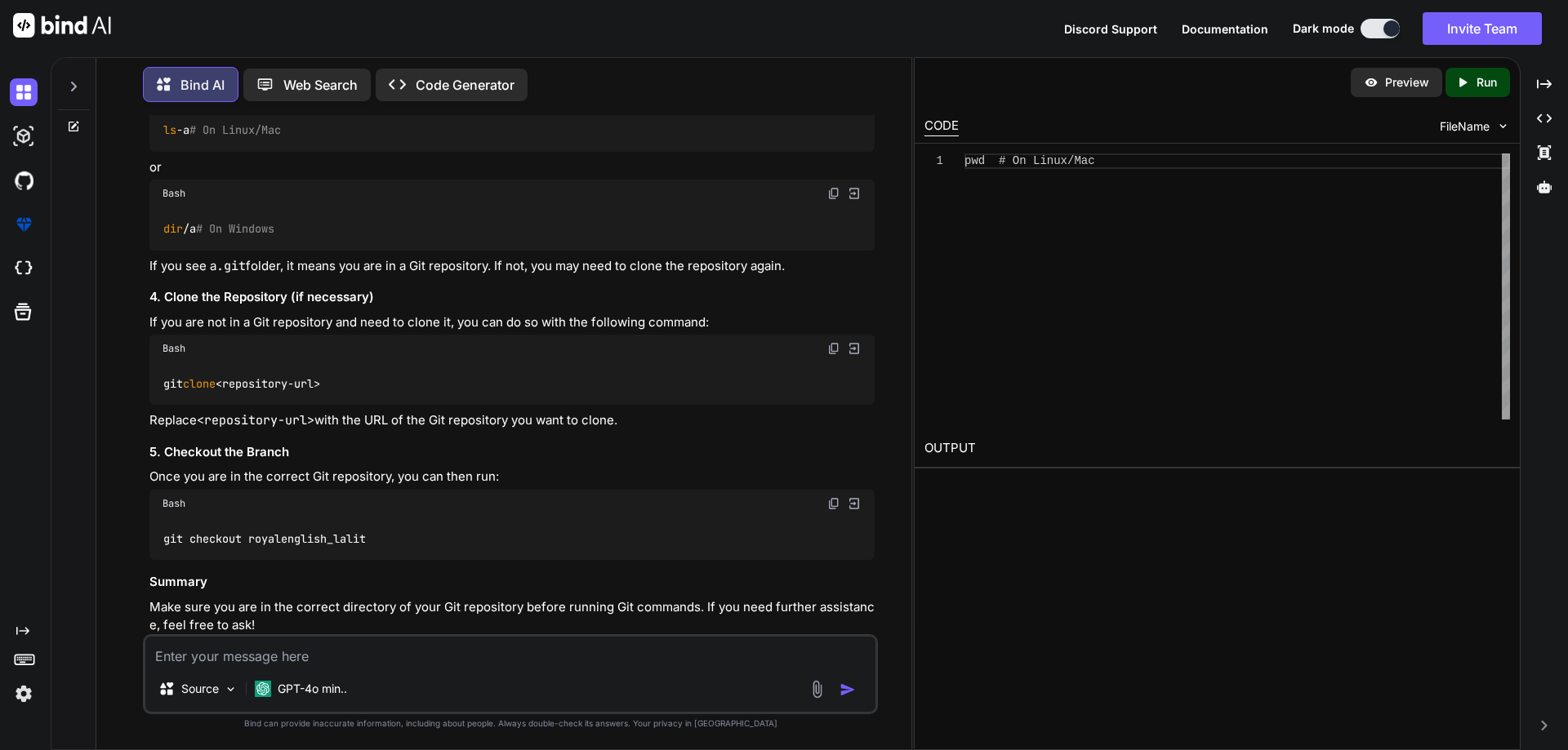
scroll to position [3855, 0]
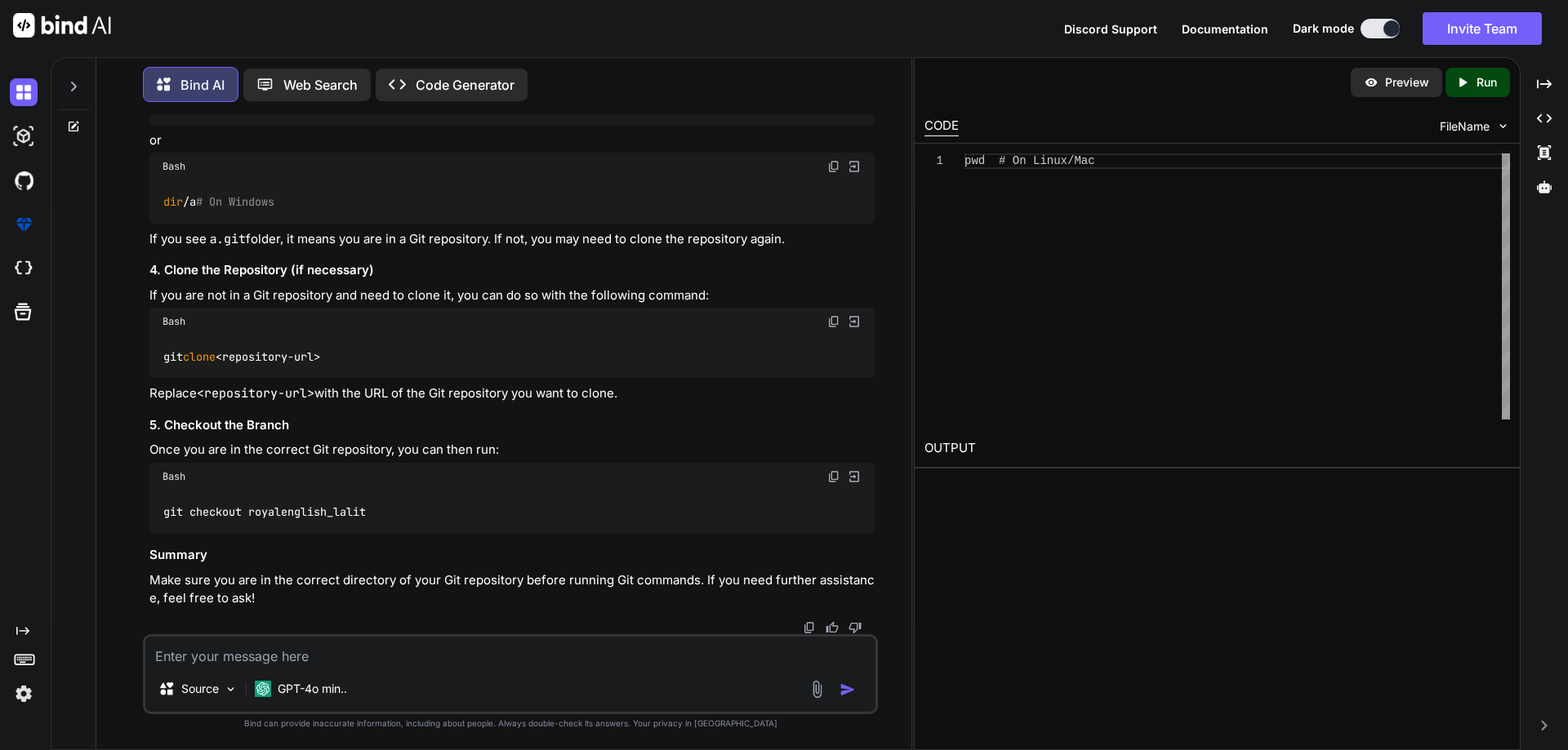
click at [831, 476] on img at bounding box center [833, 476] width 13 height 13
click at [378, 660] on textarea at bounding box center [510, 651] width 730 height 29
type textarea "e"
type textarea "error"
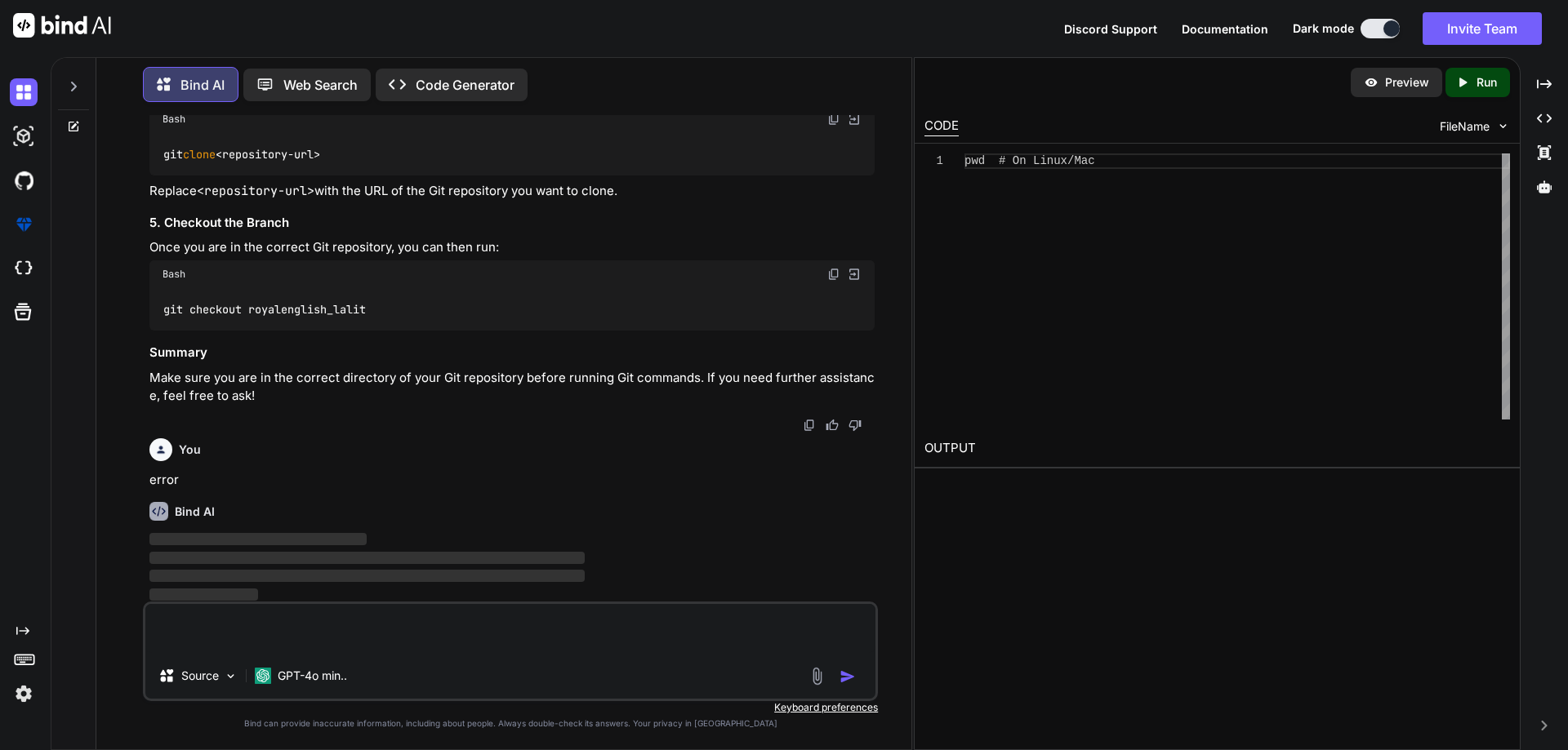
scroll to position [4027, 0]
click at [347, 647] on textarea at bounding box center [510, 628] width 730 height 49
paste textarea
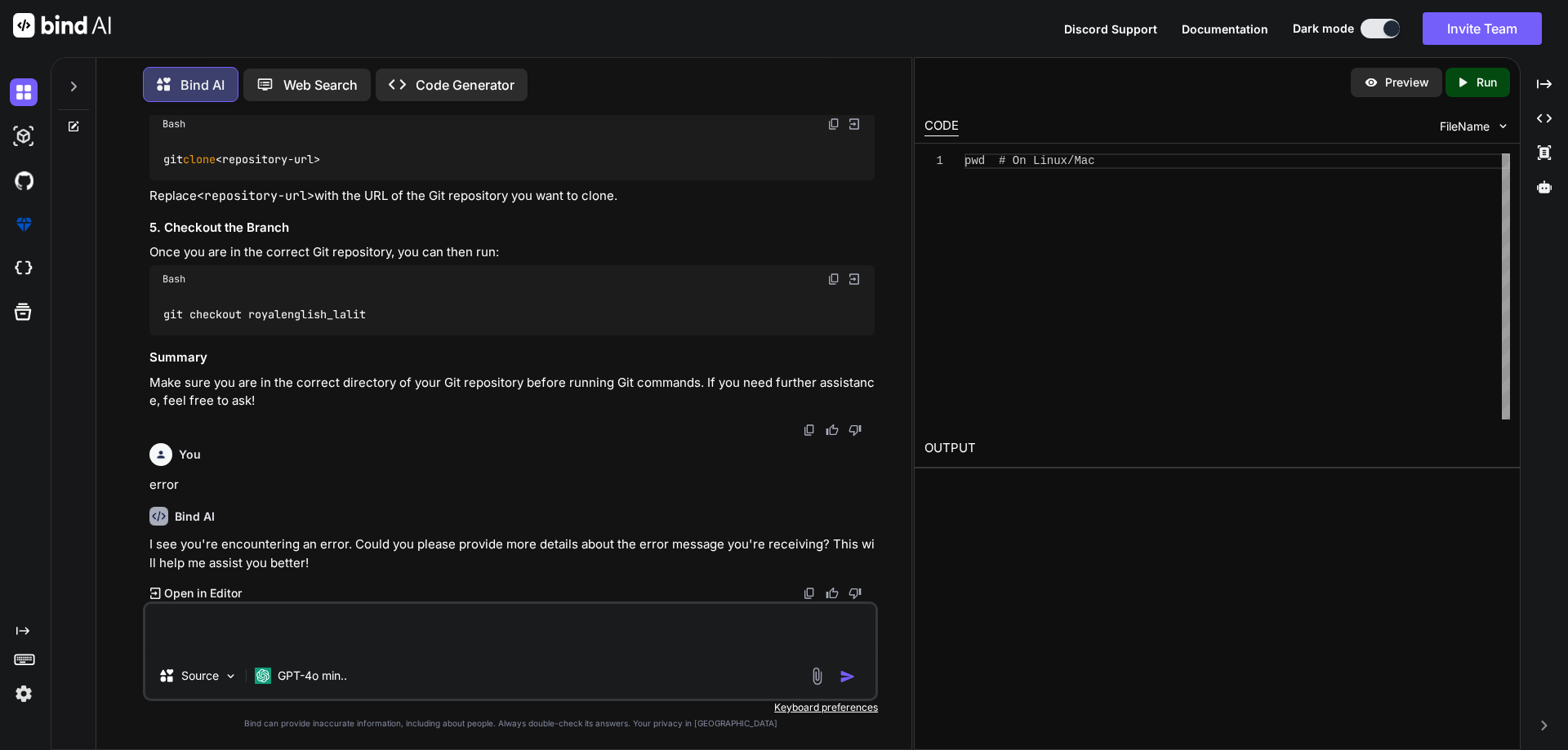
click at [270, 639] on textarea at bounding box center [510, 628] width 730 height 49
drag, startPoint x: 264, startPoint y: 637, endPoint x: 166, endPoint y: 628, distance: 98.4
click at [166, 628] on textarea at bounding box center [510, 628] width 730 height 49
click at [245, 634] on textarea at bounding box center [510, 628] width 730 height 49
paste textarea "lalitc@CHETUIWK1460 MINGW64 /d/RoyalEnglishAcademy-EDUC2/RoyalEnglishAcademy-ED…"
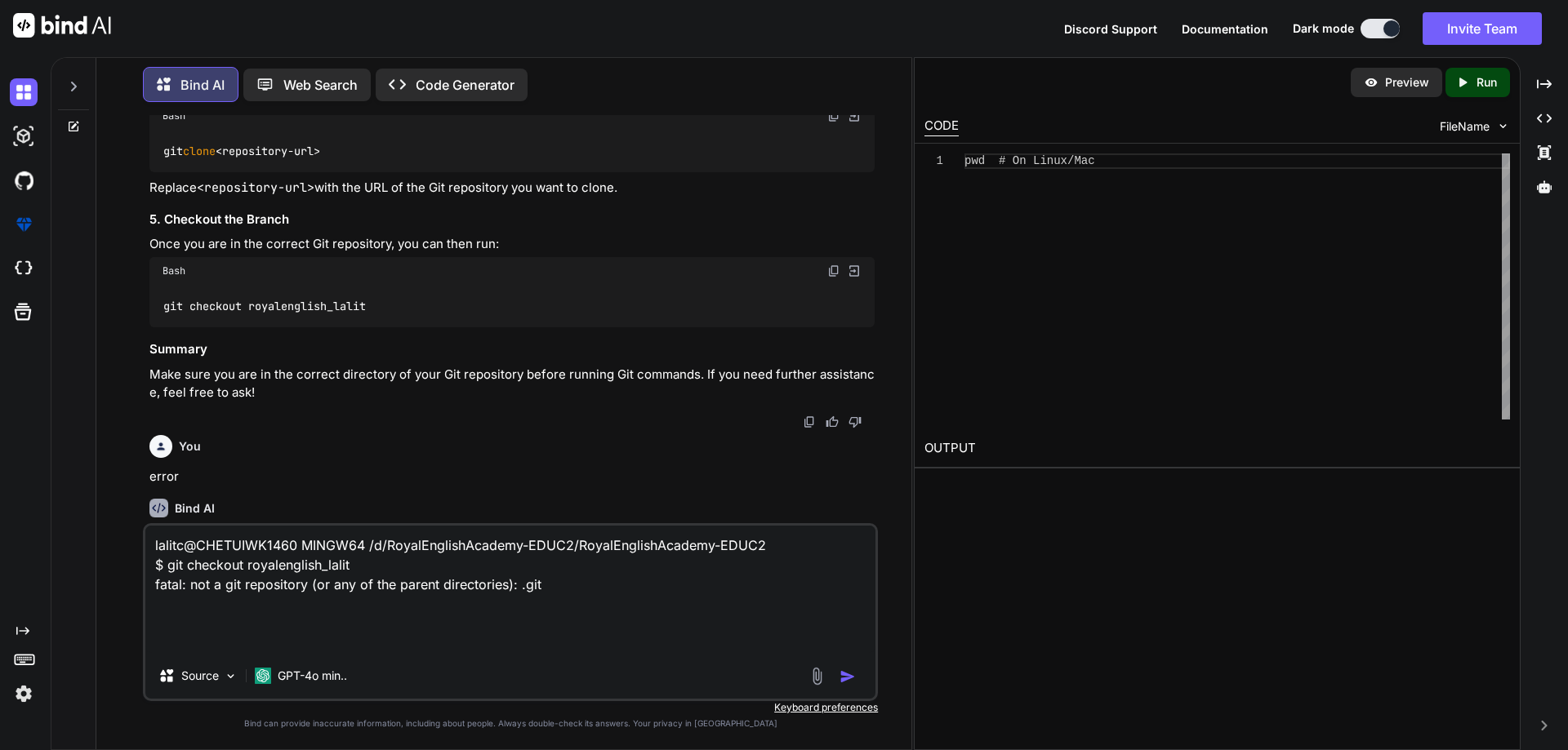
type textarea "lalitc@CHETUIWK1460 MINGW64 /d/RoyalEnglishAcademy-EDUC2/RoyalEnglishAcademy-ED…"
click at [854, 671] on img "button" at bounding box center [847, 677] width 16 height 16
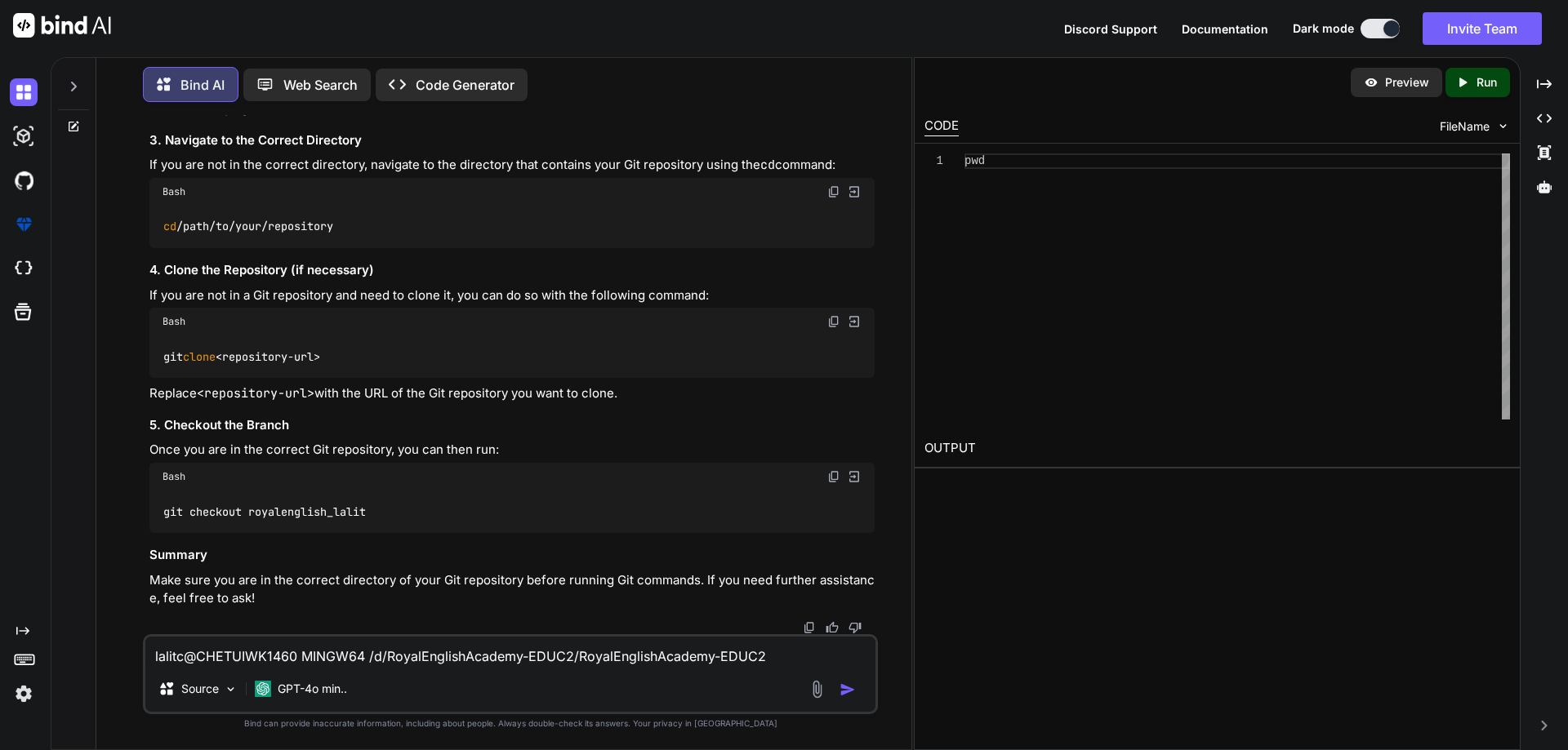
scroll to position [5012, 0]
drag, startPoint x: 227, startPoint y: 510, endPoint x: 398, endPoint y: 496, distance: 171.6
click at [398, 496] on div "git checkout royalenglish_lalit" at bounding box center [512, 512] width 725 height 42
click at [836, 472] on img at bounding box center [833, 476] width 13 height 13
click at [834, 324] on img at bounding box center [833, 321] width 13 height 13
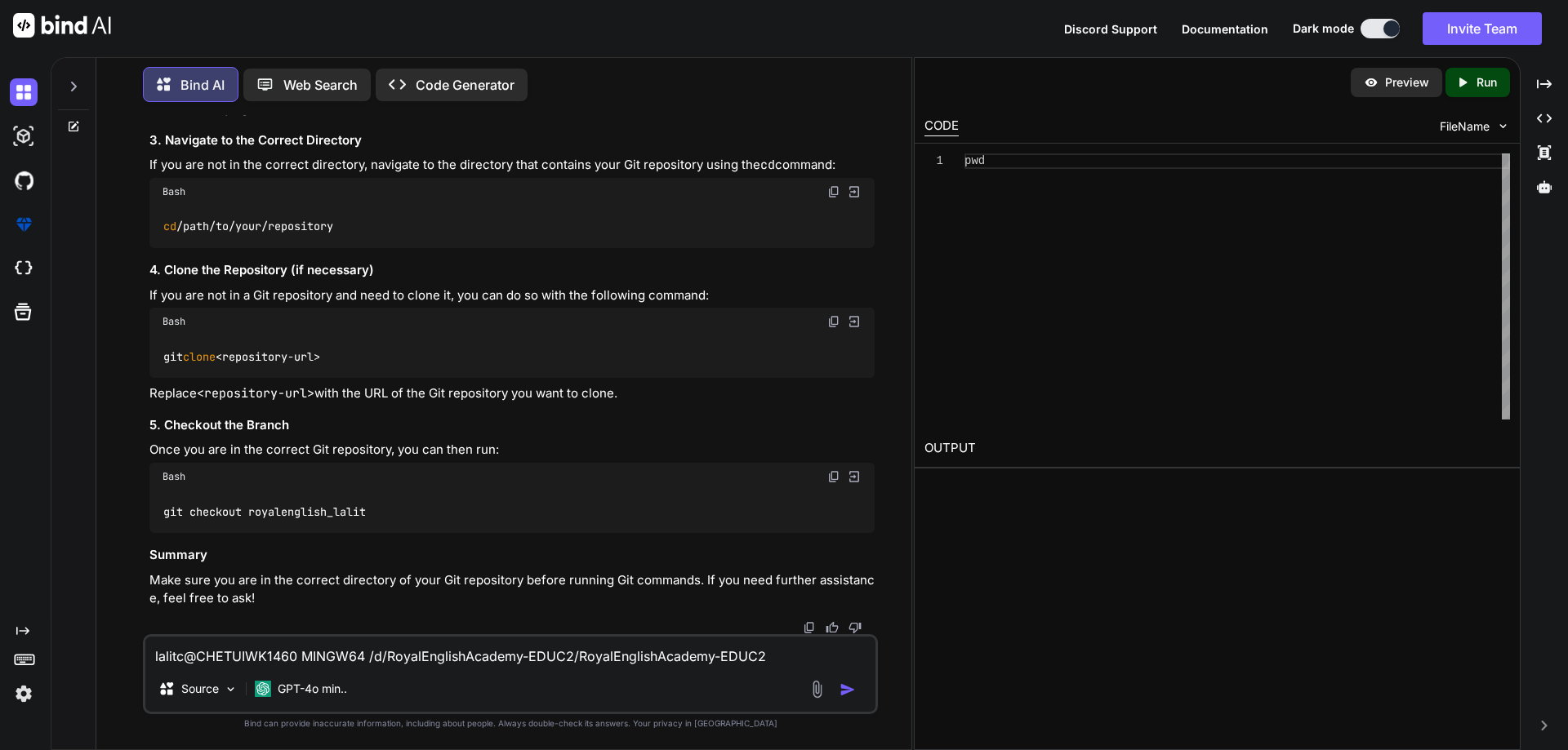
click at [229, 653] on textarea "lalitc@CHETUIWK1460 MINGW64 /d/RoyalEnglishAcademy-EDUC2/RoyalEnglishAcademy-ED…" at bounding box center [510, 651] width 730 height 29
type textarea "git switch krke code aa gya [PERSON_NAME] wo chal [PERSON_NAME]"
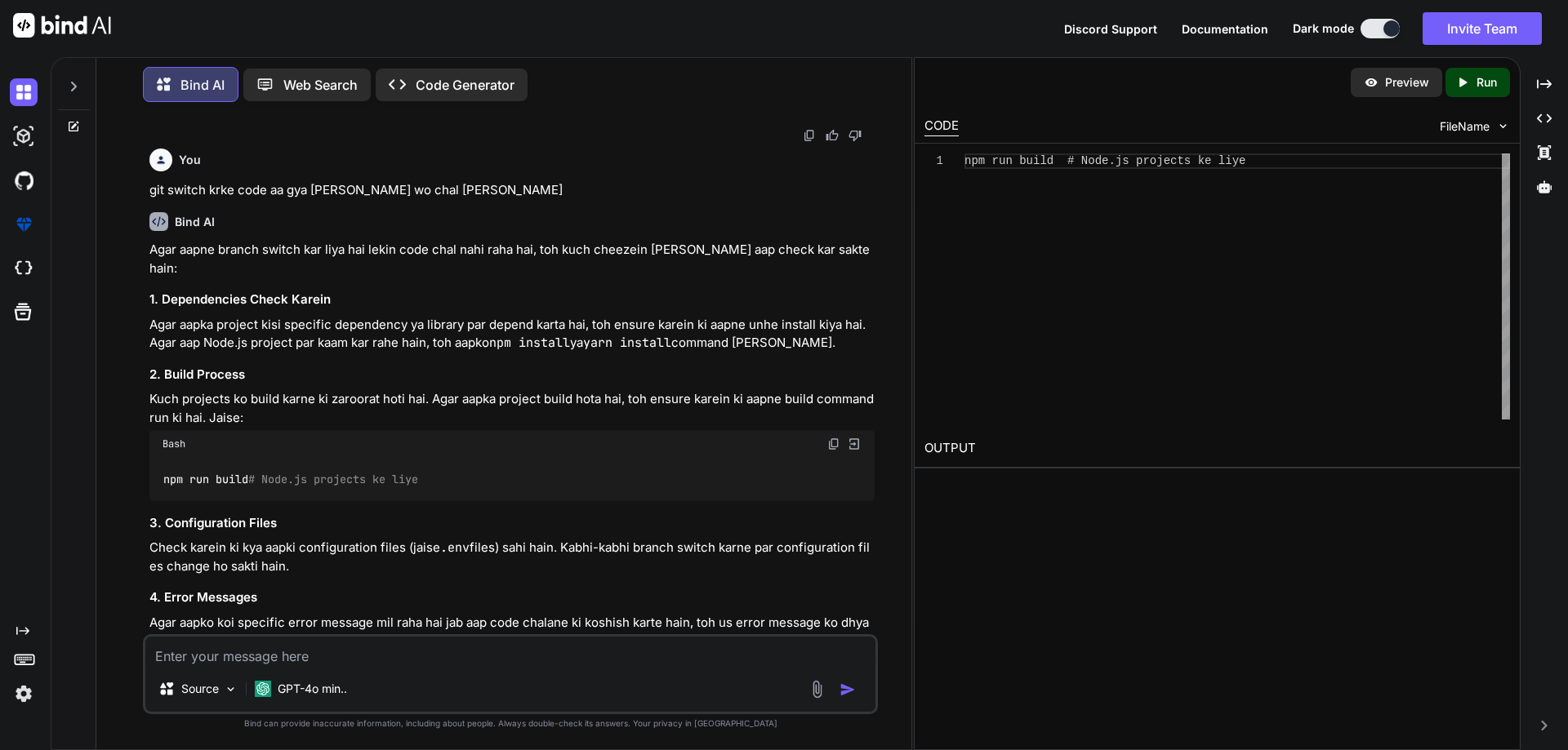
scroll to position [5511, 0]
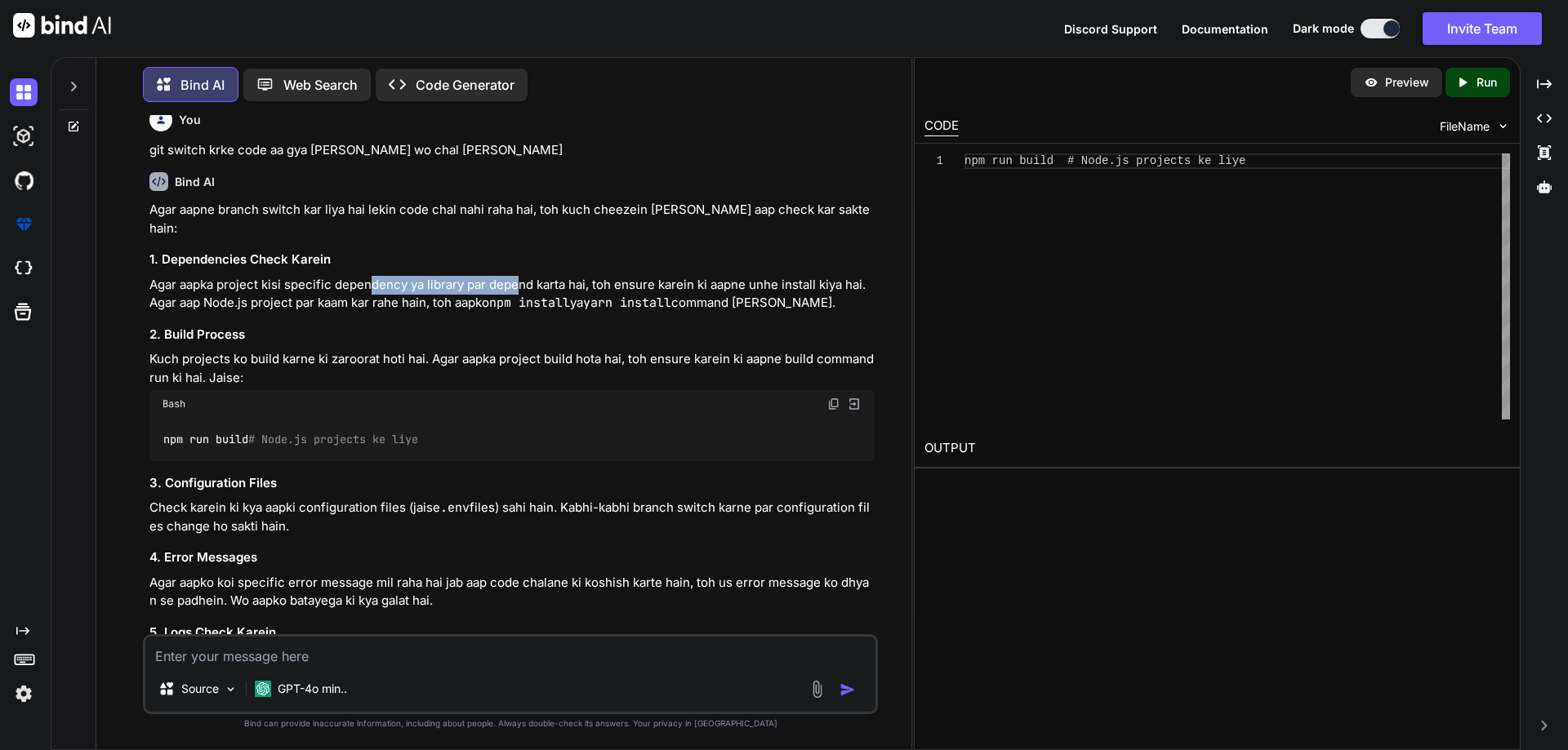
drag, startPoint x: 369, startPoint y: 302, endPoint x: 517, endPoint y: 300, distance: 148.0
click at [517, 300] on p "Agar aapka project kisi specific dependency ya library par depend karta hai, to…" at bounding box center [512, 294] width 725 height 37
drag, startPoint x: 276, startPoint y: 241, endPoint x: 341, endPoint y: 247, distance: 65.3
click at [341, 238] on p "Agar aapne branch switch kar liya hai lekin code chal nahi raha hai, toh kuch c…" at bounding box center [512, 219] width 725 height 37
drag, startPoint x: 430, startPoint y: 247, endPoint x: 481, endPoint y: 247, distance: 51.0
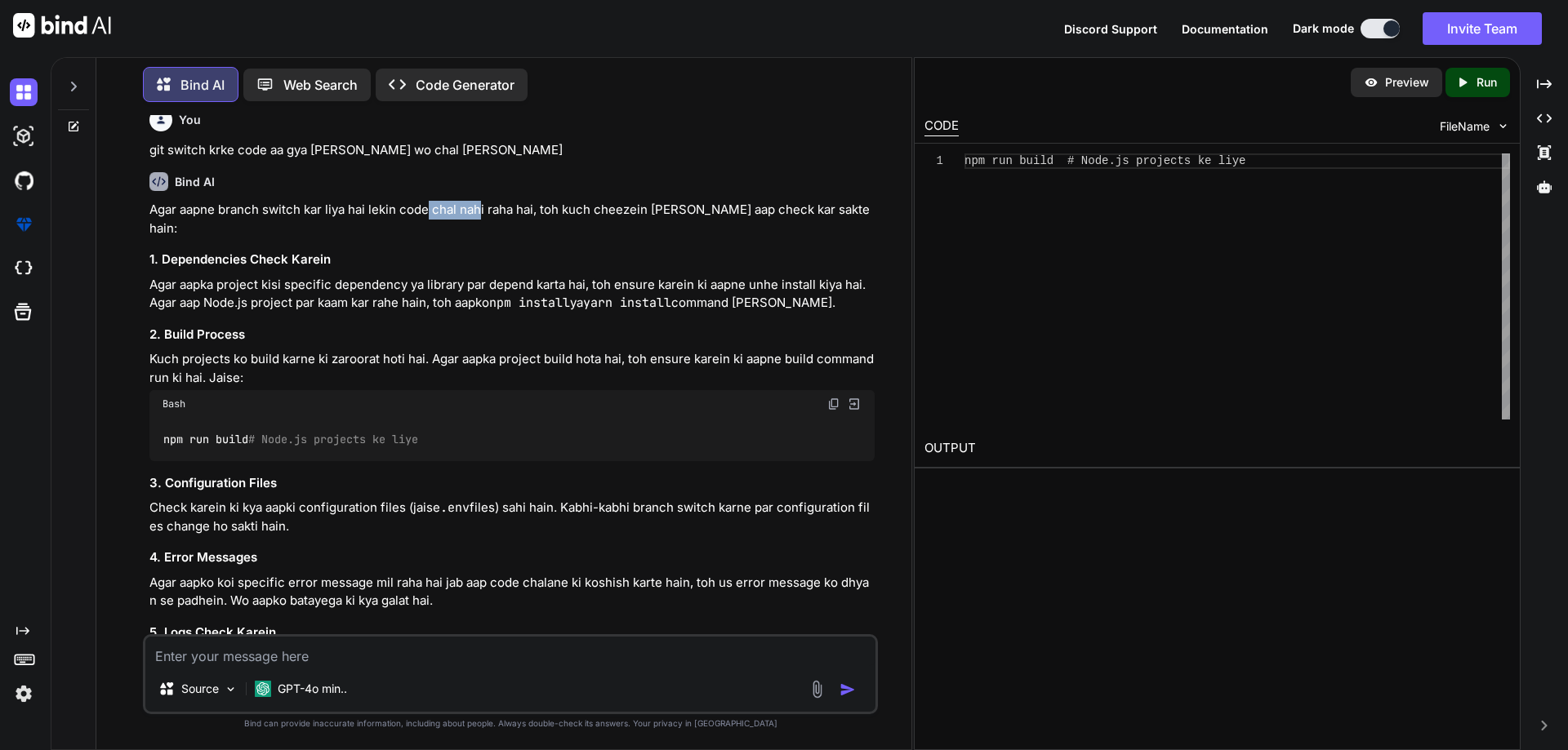
click at [481, 238] on p "Agar aapne branch switch kar liya hai lekin code chal nahi raha hai, toh kuch c…" at bounding box center [512, 219] width 725 height 37
drag, startPoint x: 545, startPoint y: 247, endPoint x: 780, endPoint y: 247, distance: 235.0
click at [780, 238] on p "Agar aapne branch switch kar liya hai lekin code chal nahi raha hai, toh kuch c…" at bounding box center [512, 219] width 725 height 37
click at [252, 303] on p "Agar aapka project kisi specific dependency ya library par depend karta hai, to…" at bounding box center [512, 294] width 725 height 37
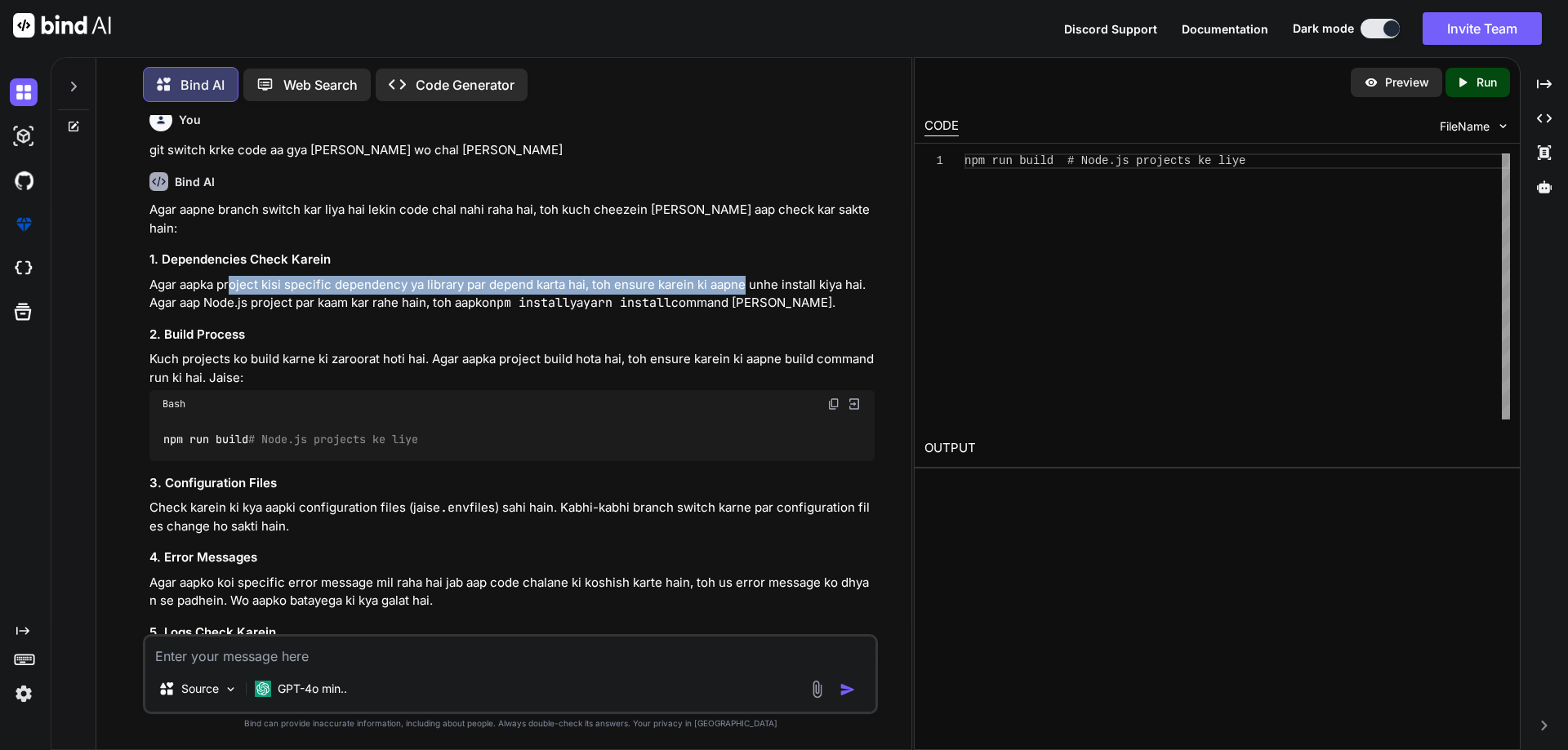
drag, startPoint x: 297, startPoint y: 300, endPoint x: 745, endPoint y: 300, distance: 448.0
click at [745, 300] on p "Agar aapka project kisi specific dependency ya library par depend karta hai, to…" at bounding box center [512, 294] width 725 height 37
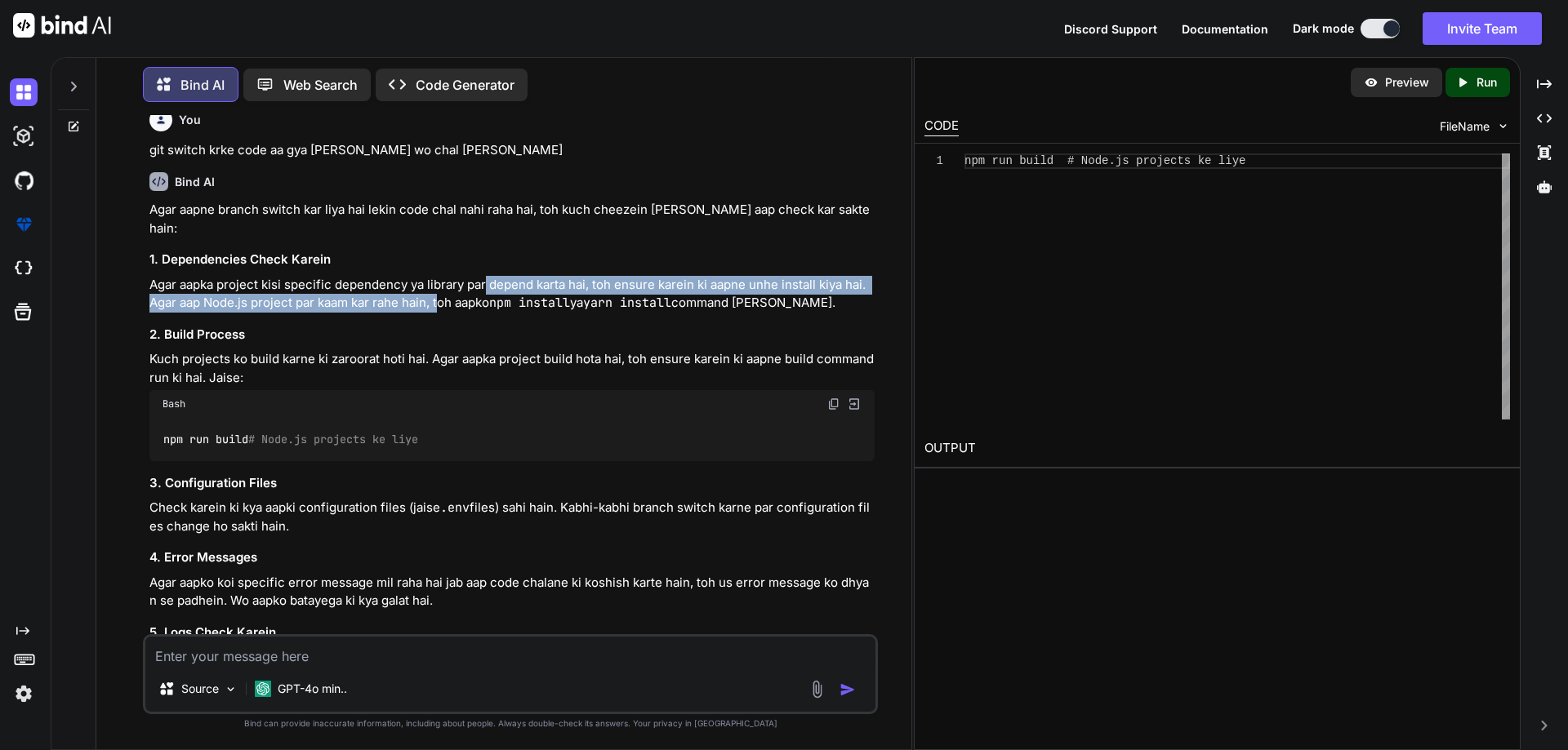
drag, startPoint x: 445, startPoint y: 311, endPoint x: 486, endPoint y: 308, distance: 41.1
click at [486, 308] on p "Agar aapka project kisi specific dependency ya library par depend karta hai, to…" at bounding box center [512, 294] width 725 height 37
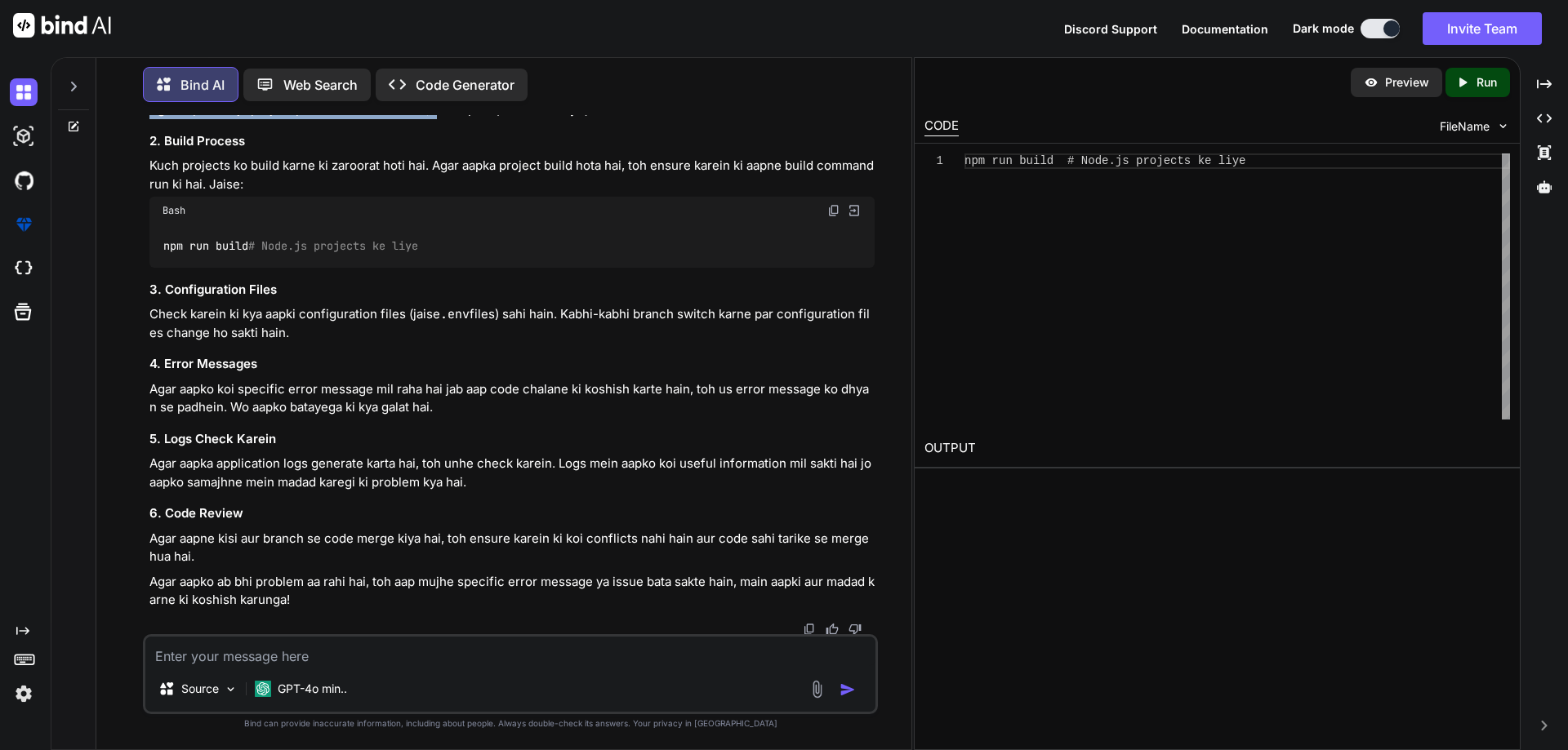
scroll to position [5721, 0]
click at [404, 651] on textarea at bounding box center [510, 651] width 730 height 29
paste textarea "[URL][DOMAIN_NAME]"
paste textarea "npm ERR! npm ERR! Did you mean one of these? npm ERR! npm star # Mark your favo…"
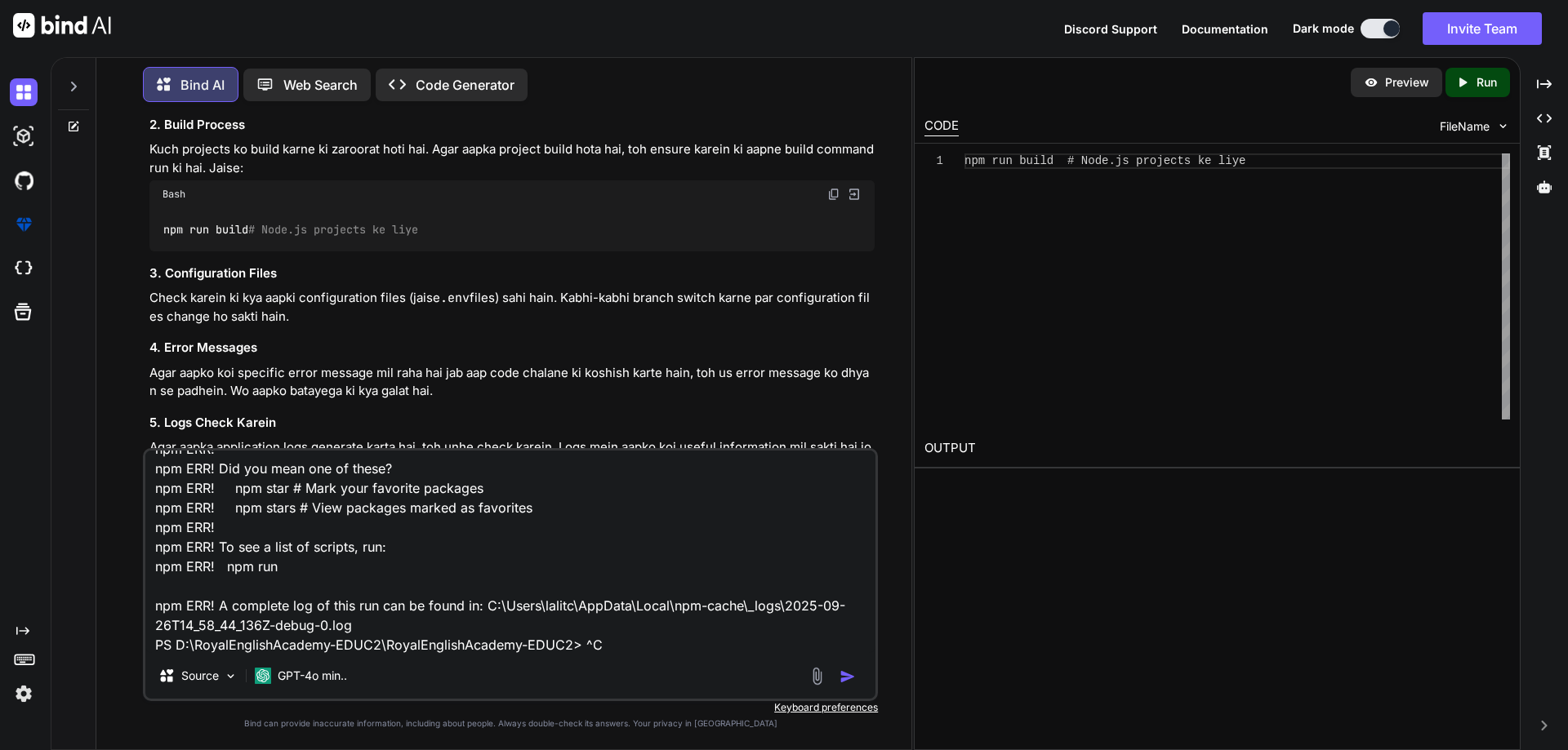
type textarea "npm ERR! npm ERR! Did you mean one of these? npm ERR! npm star # Mark your favo…"
click at [847, 677] on img "button" at bounding box center [847, 677] width 16 height 16
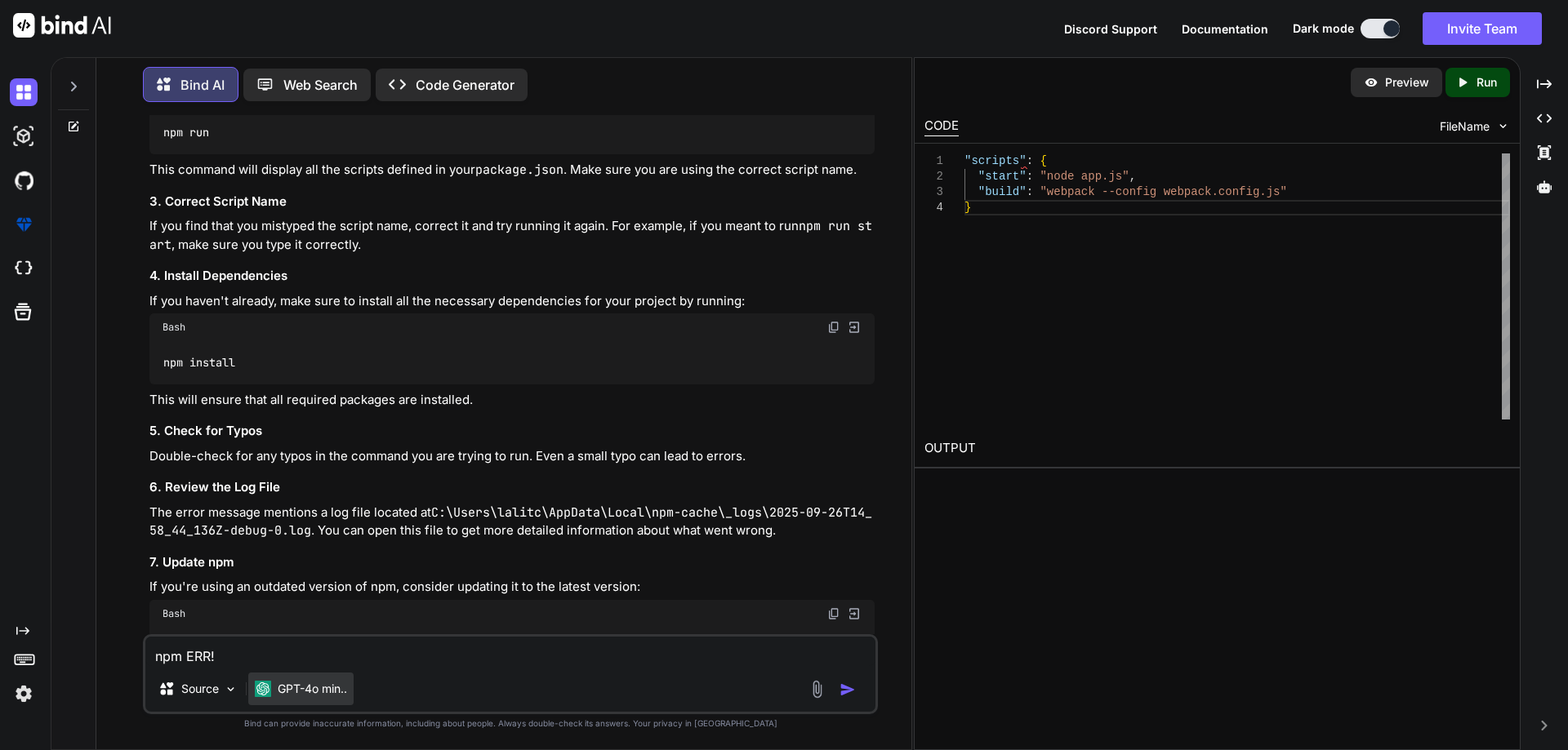
scroll to position [6819, 0]
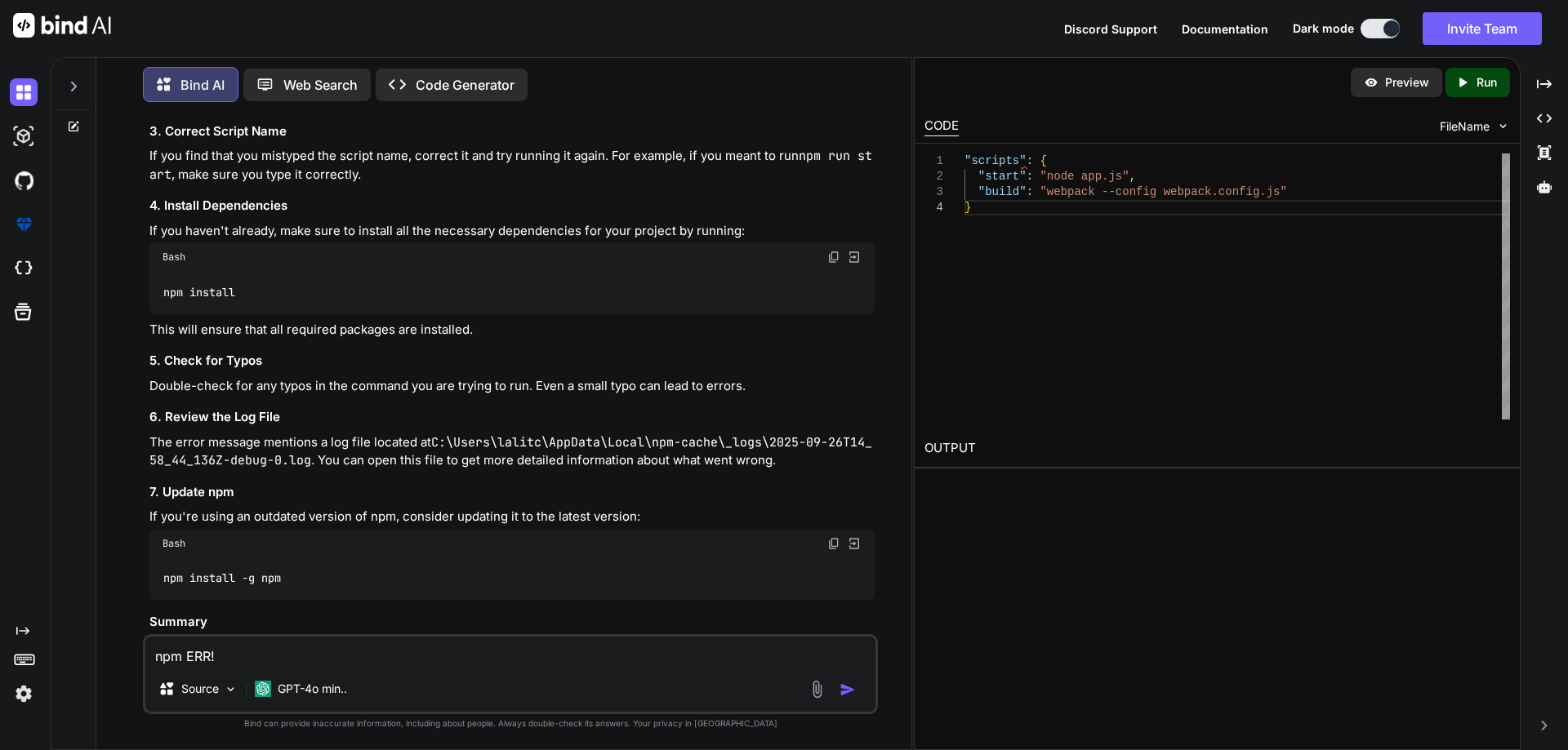
click at [276, 655] on textarea "npm ERR! npm ERR! Did you mean one of these? npm ERR! npm star # Mark your favo…" at bounding box center [510, 651] width 730 height 29
paste textarea "when running my application then getting this error "'vite' is not recognized a…"
type textarea "when running my application then getting this error "'vite' is not recognized a…"
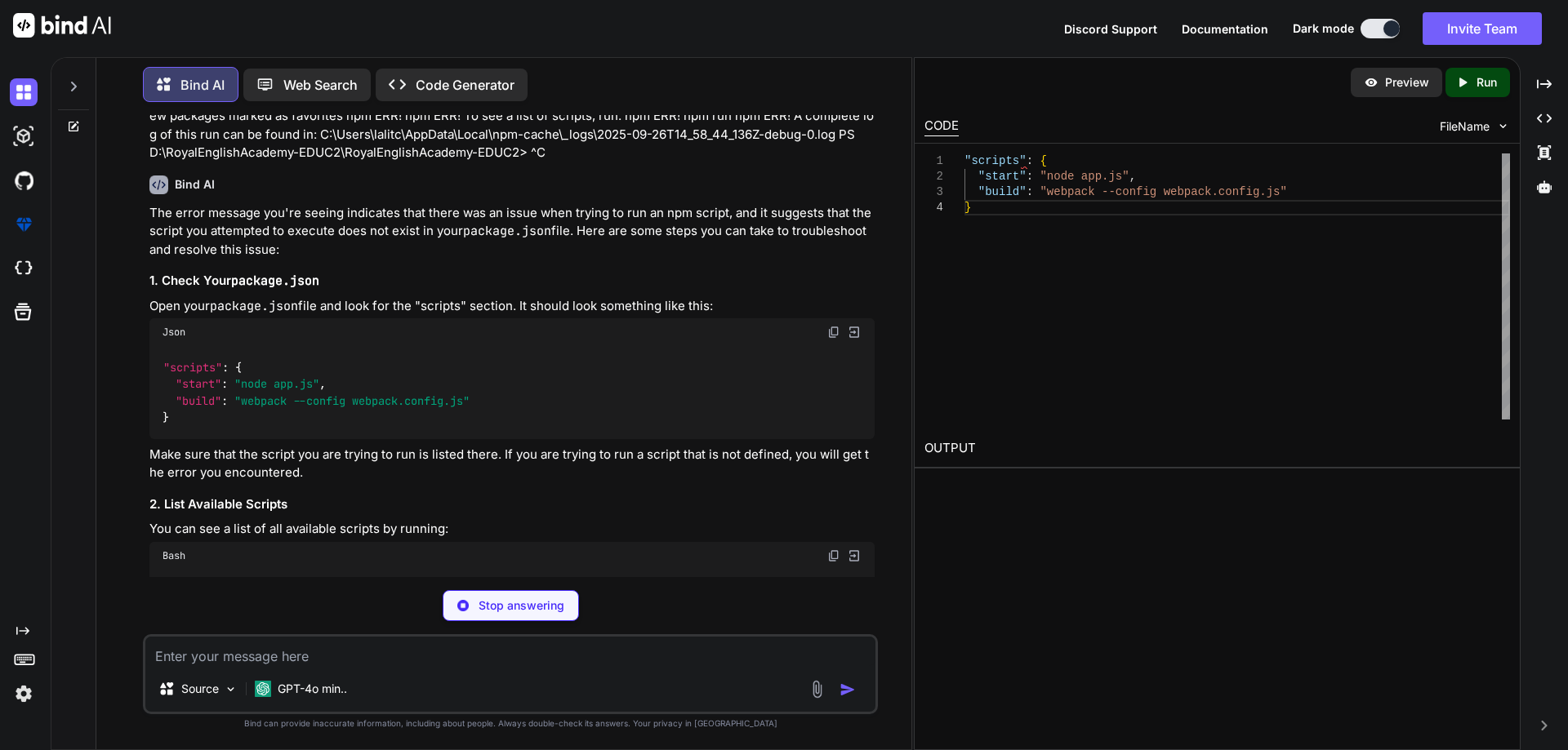
scroll to position [6290, 0]
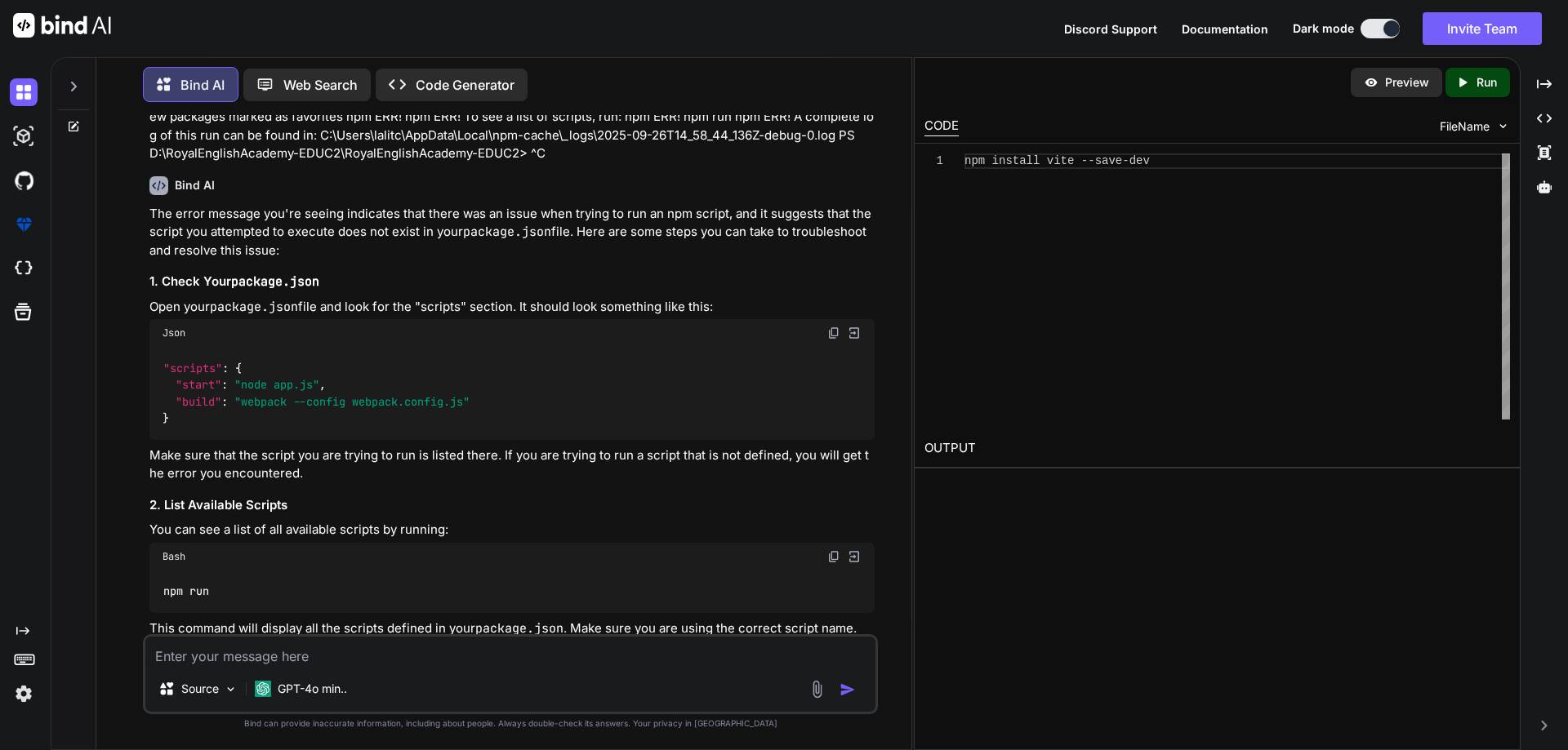
click at [195, 376] on span ""scripts"" at bounding box center [193, 368] width 59 height 15
copy span "scripts"
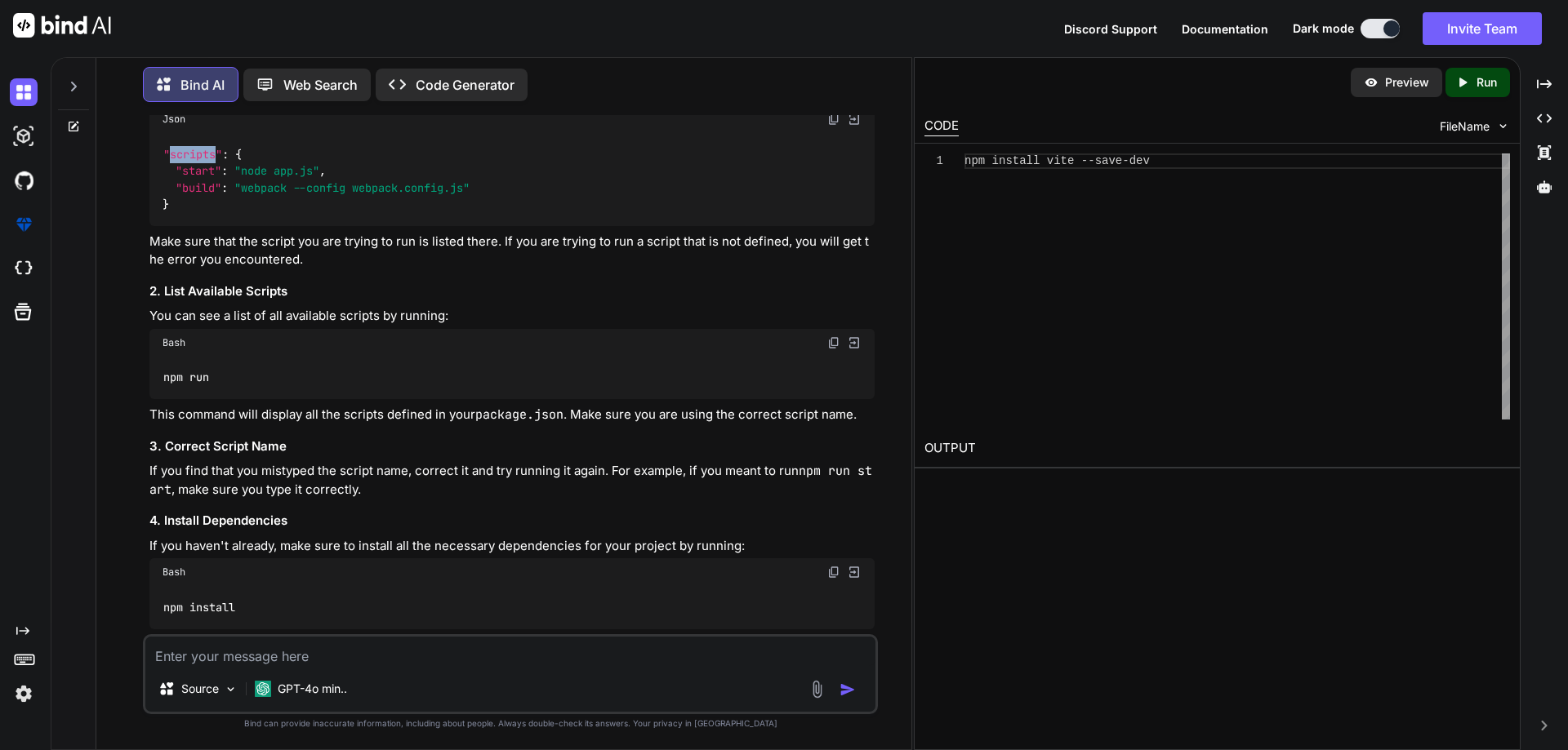
scroll to position [6535, 0]
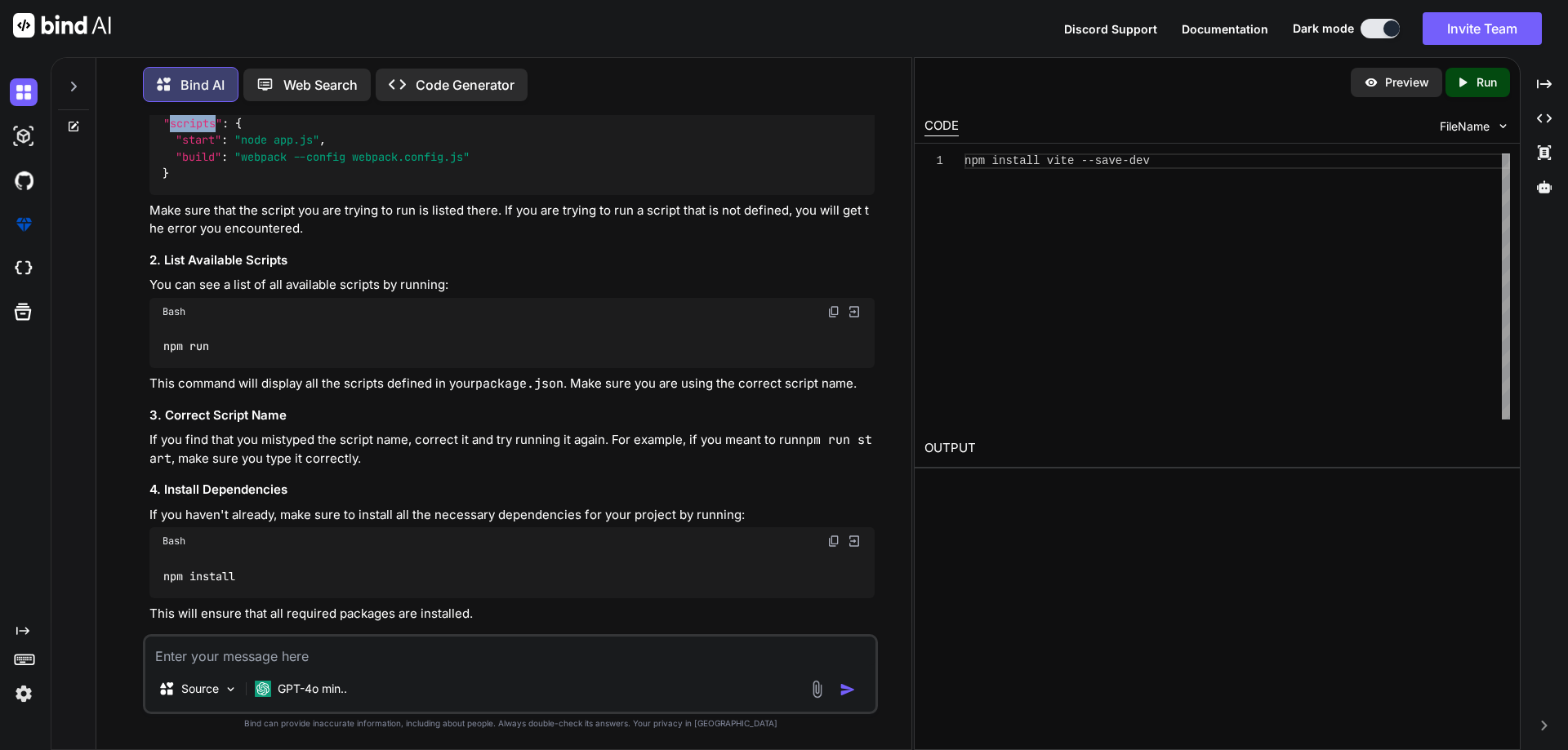
click at [836, 318] on img at bounding box center [833, 311] width 13 height 13
click at [835, 548] on img at bounding box center [833, 541] width 13 height 13
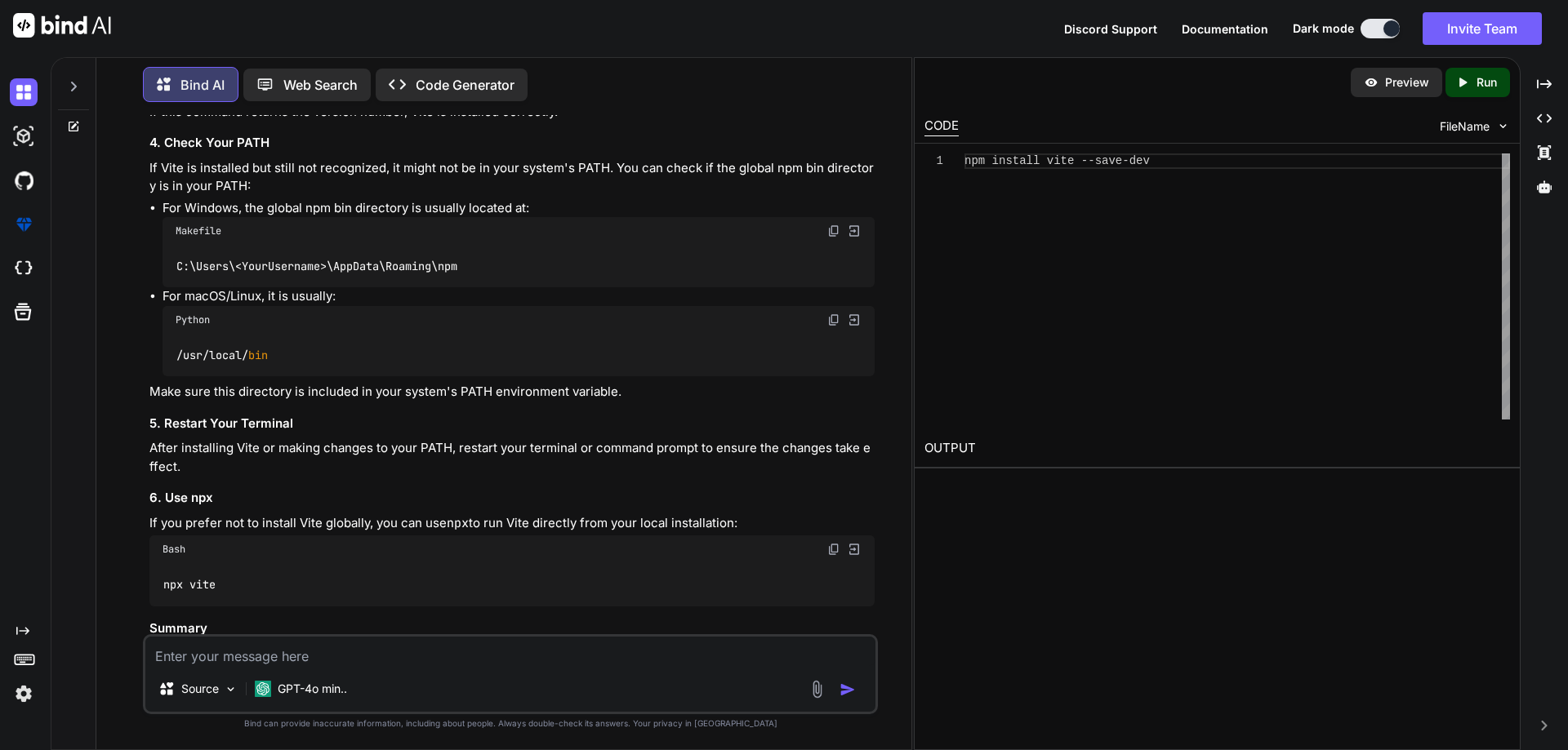
scroll to position [8100, 0]
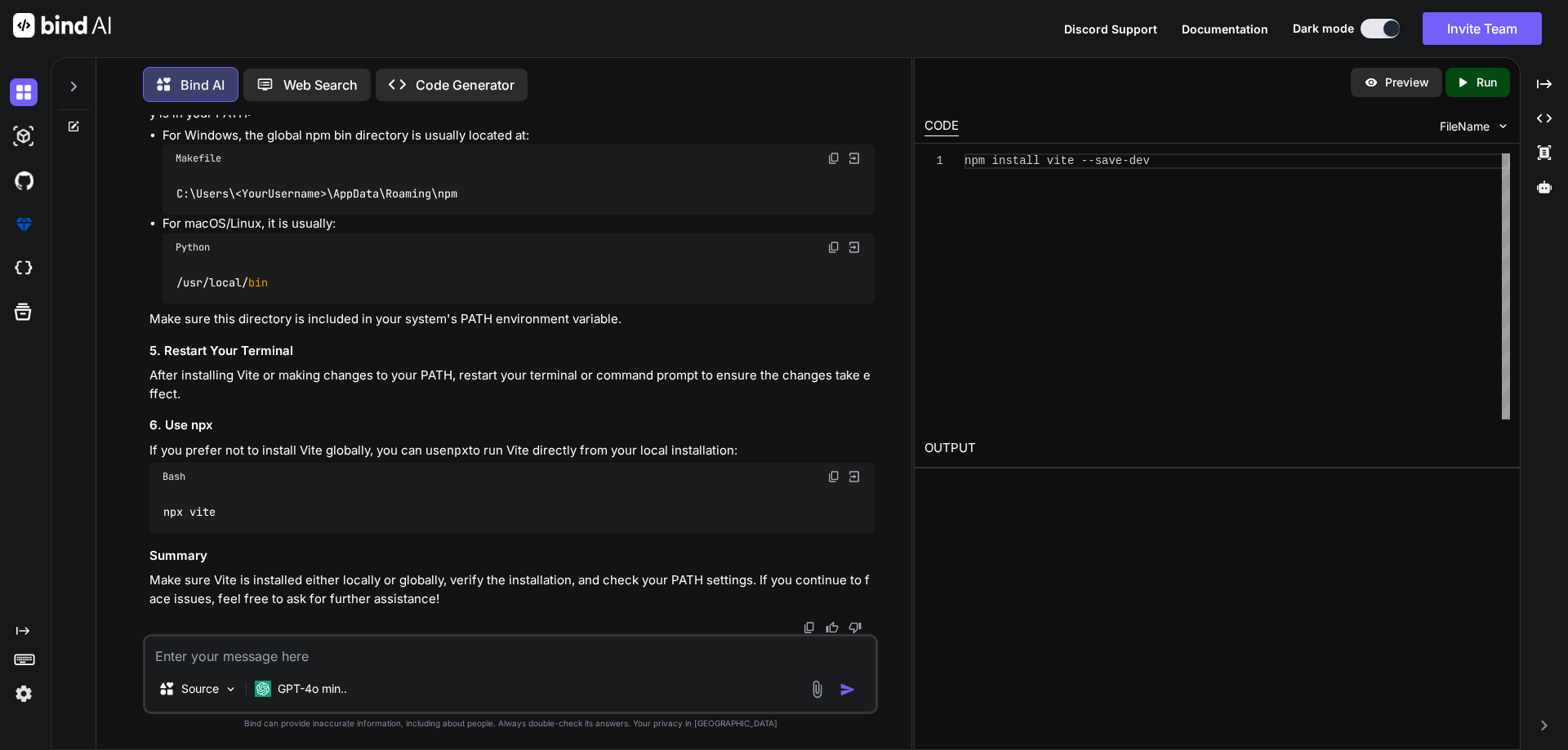
click at [282, 654] on textarea at bounding box center [510, 651] width 730 height 29
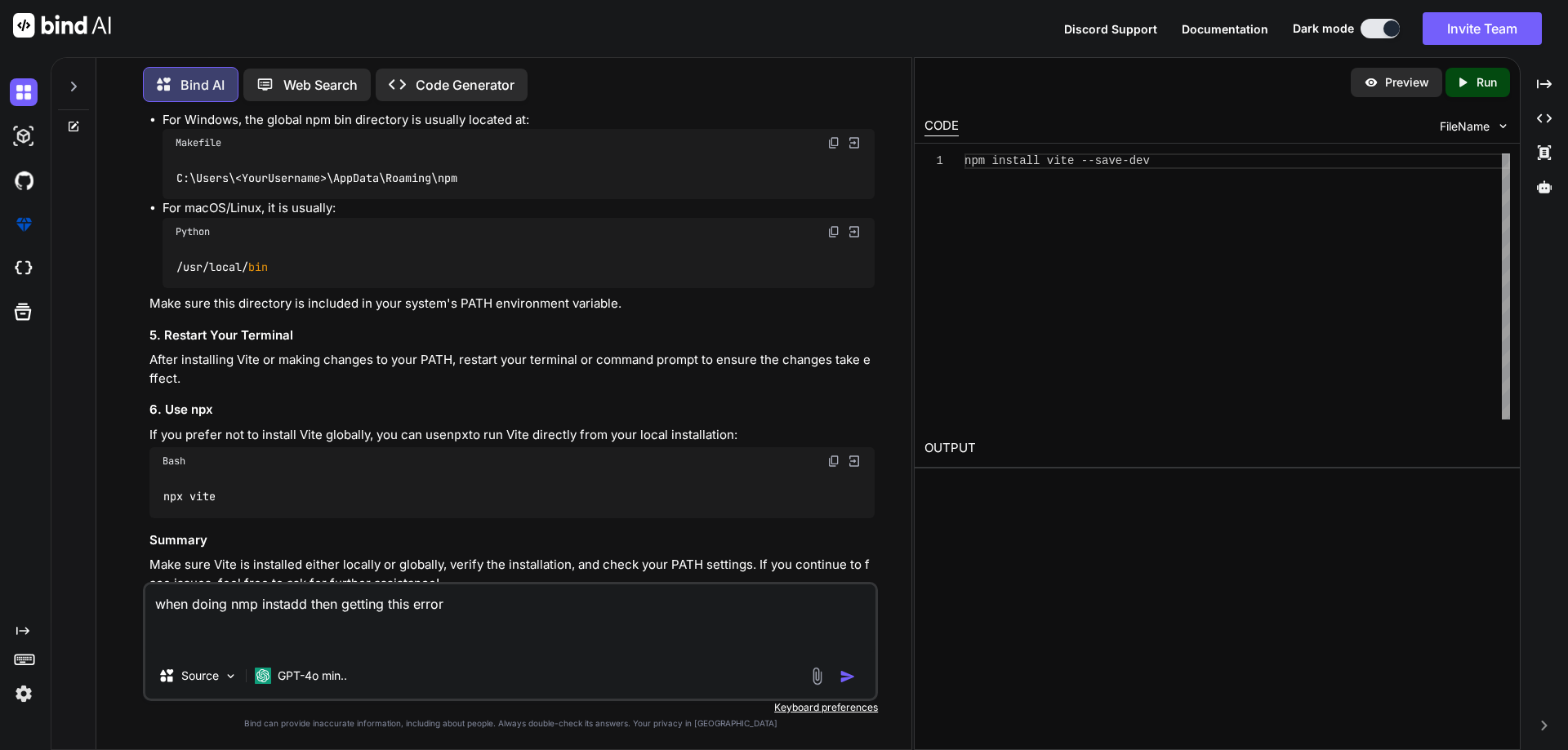
paste textarea "npm install npm ERR! code ERESOLVE npm ERR! ERESOLVE could not resolve npm ERR!…"
type textarea "when doing nmp instadd then getting this error npm install npm ERR! code ERESOL…"
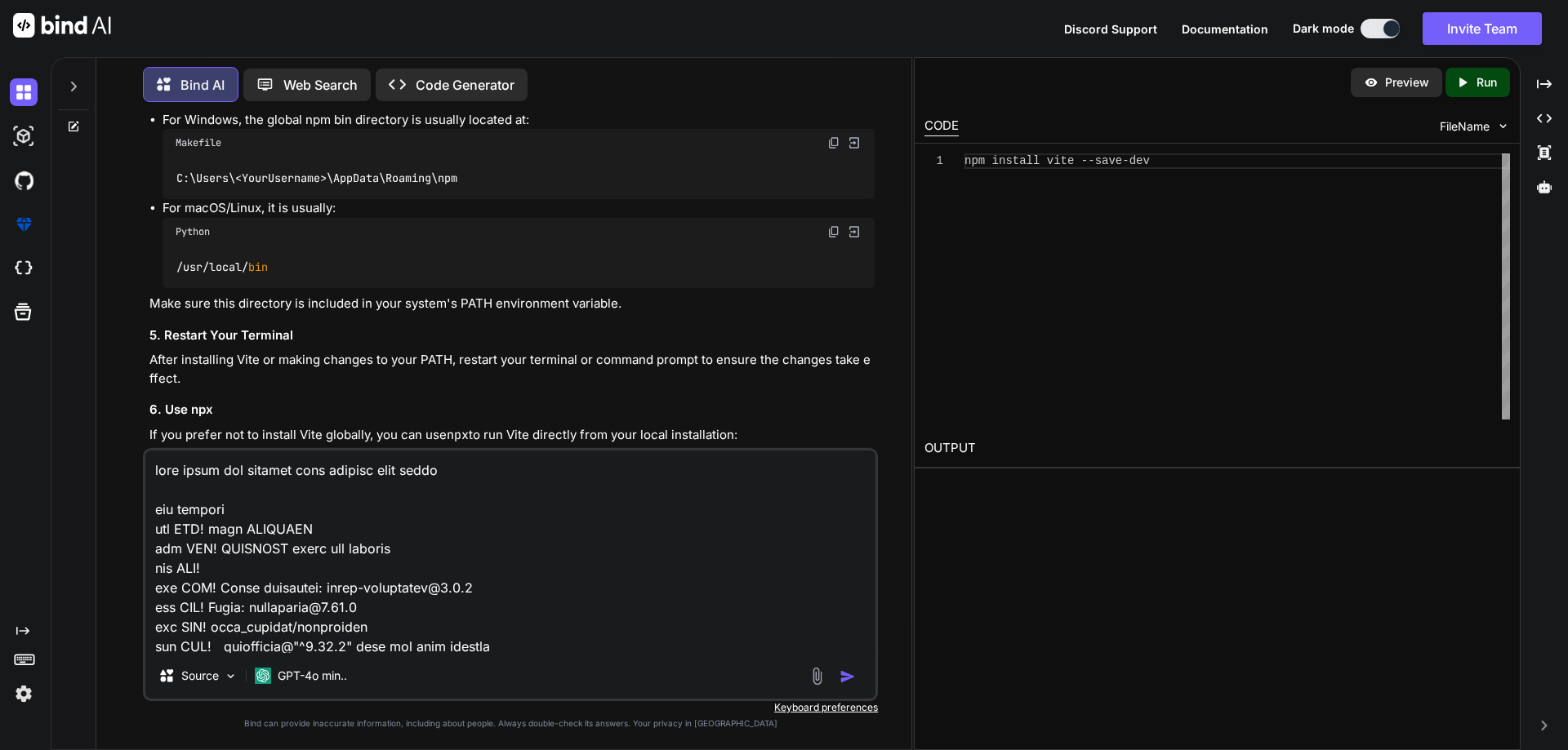
scroll to position [452, 0]
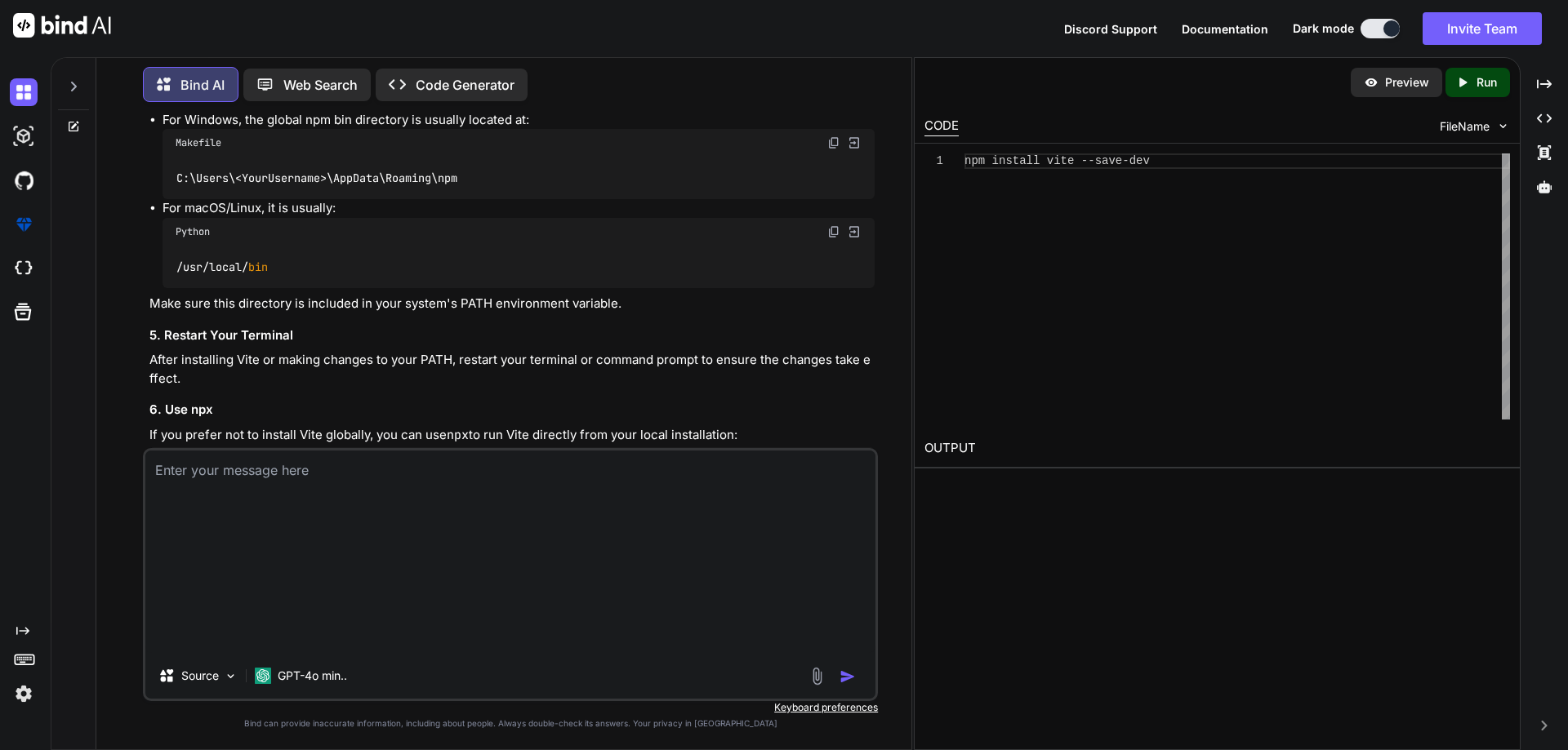
type textarea "\"
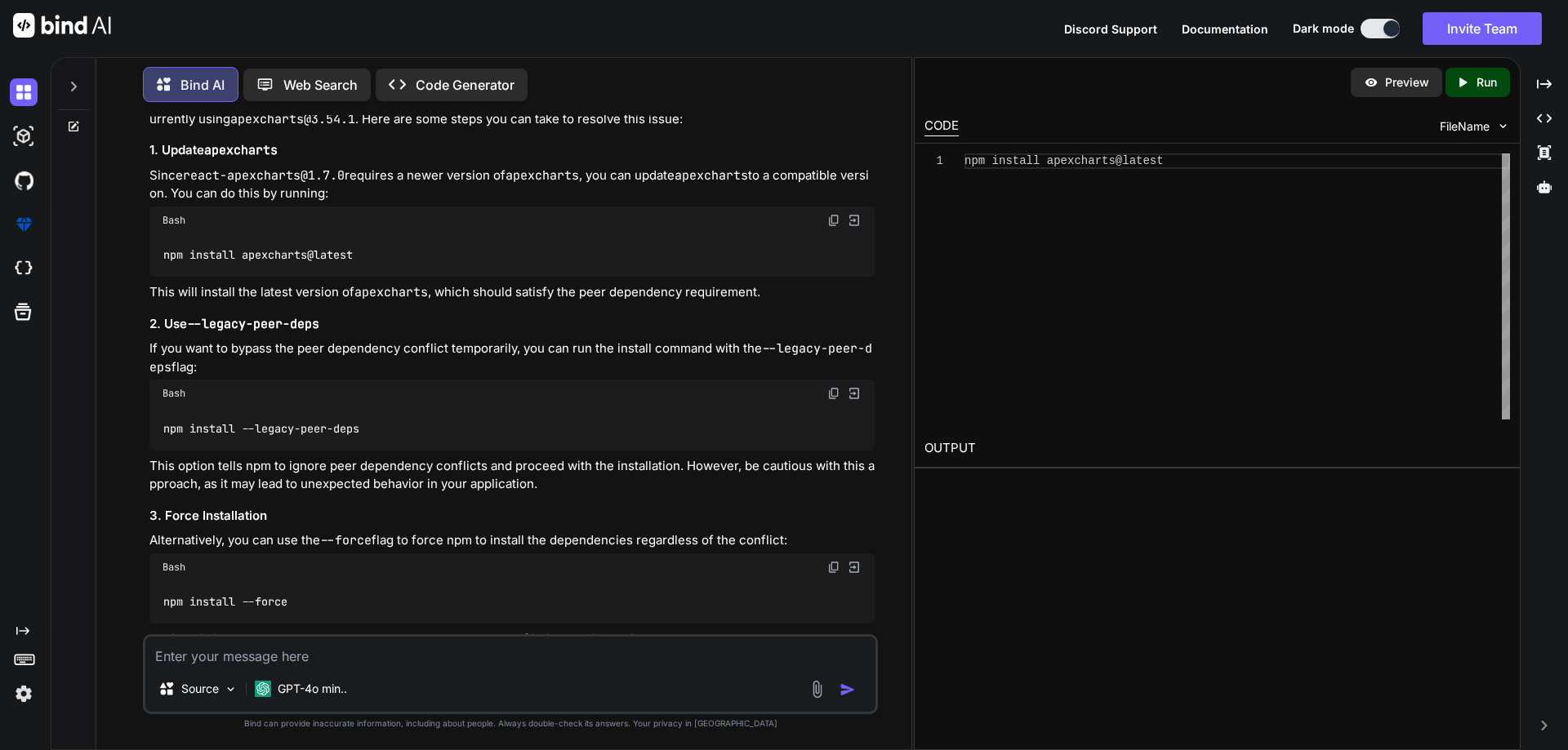
scroll to position [8932, 0]
click at [834, 224] on img at bounding box center [833, 217] width 13 height 13
click at [833, 397] on img at bounding box center [833, 390] width 13 height 13
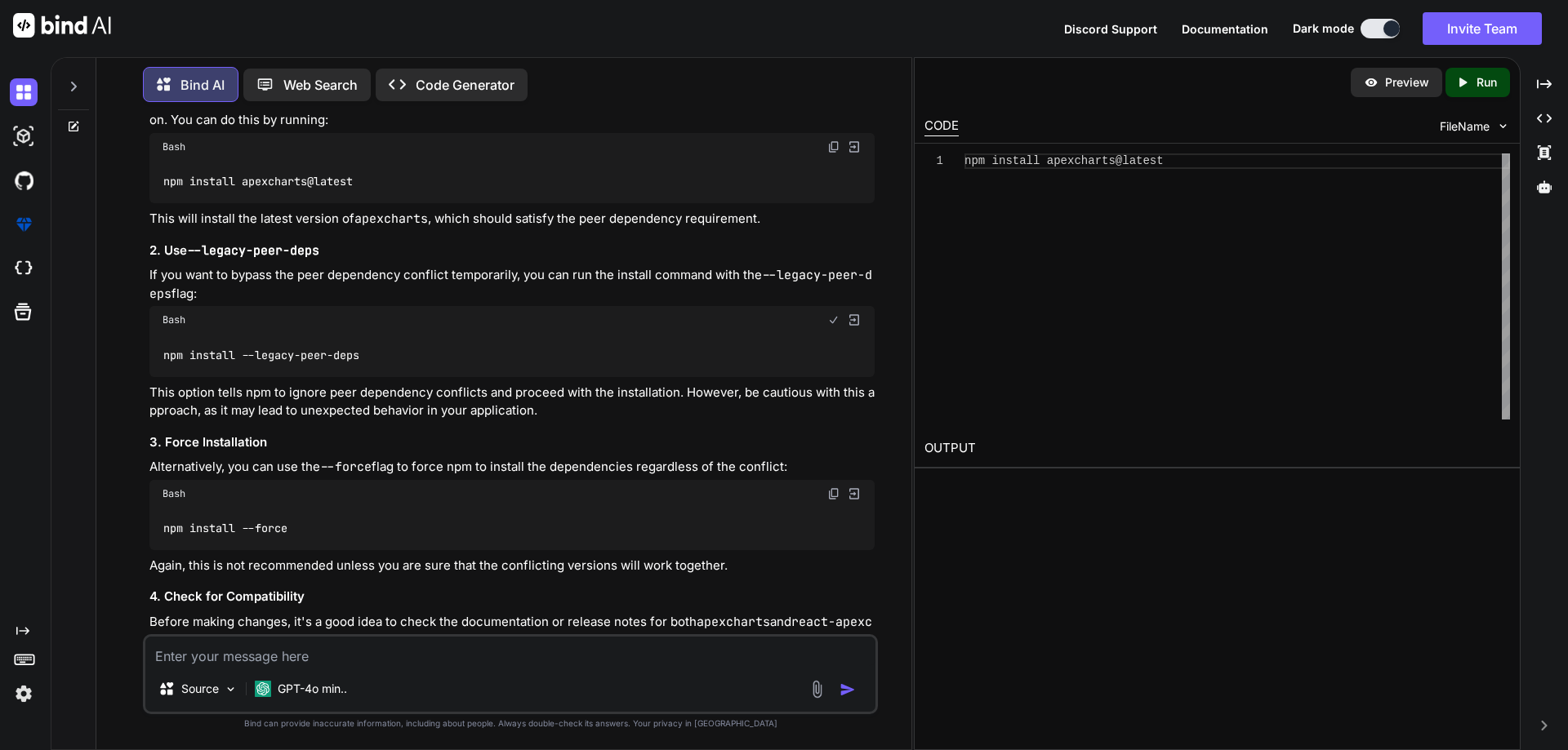
scroll to position [9176, 0]
